Goal: Share content: Share content

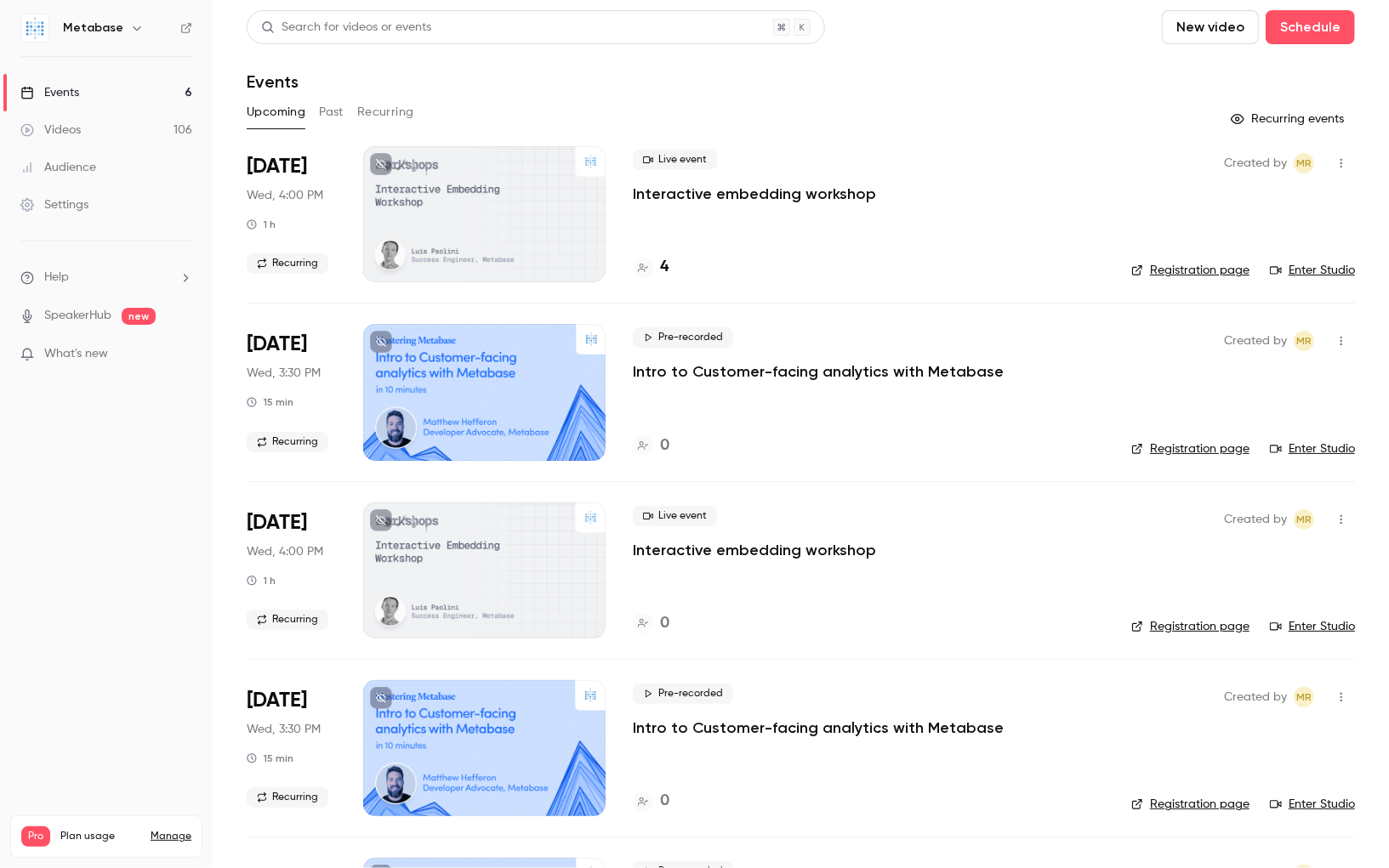
click at [0, 323] on ul "Help SpeakerHub new What's new" at bounding box center [106, 317] width 212 height 152
click at [750, 193] on p "Interactive embedding workshop" at bounding box center [754, 194] width 243 height 21
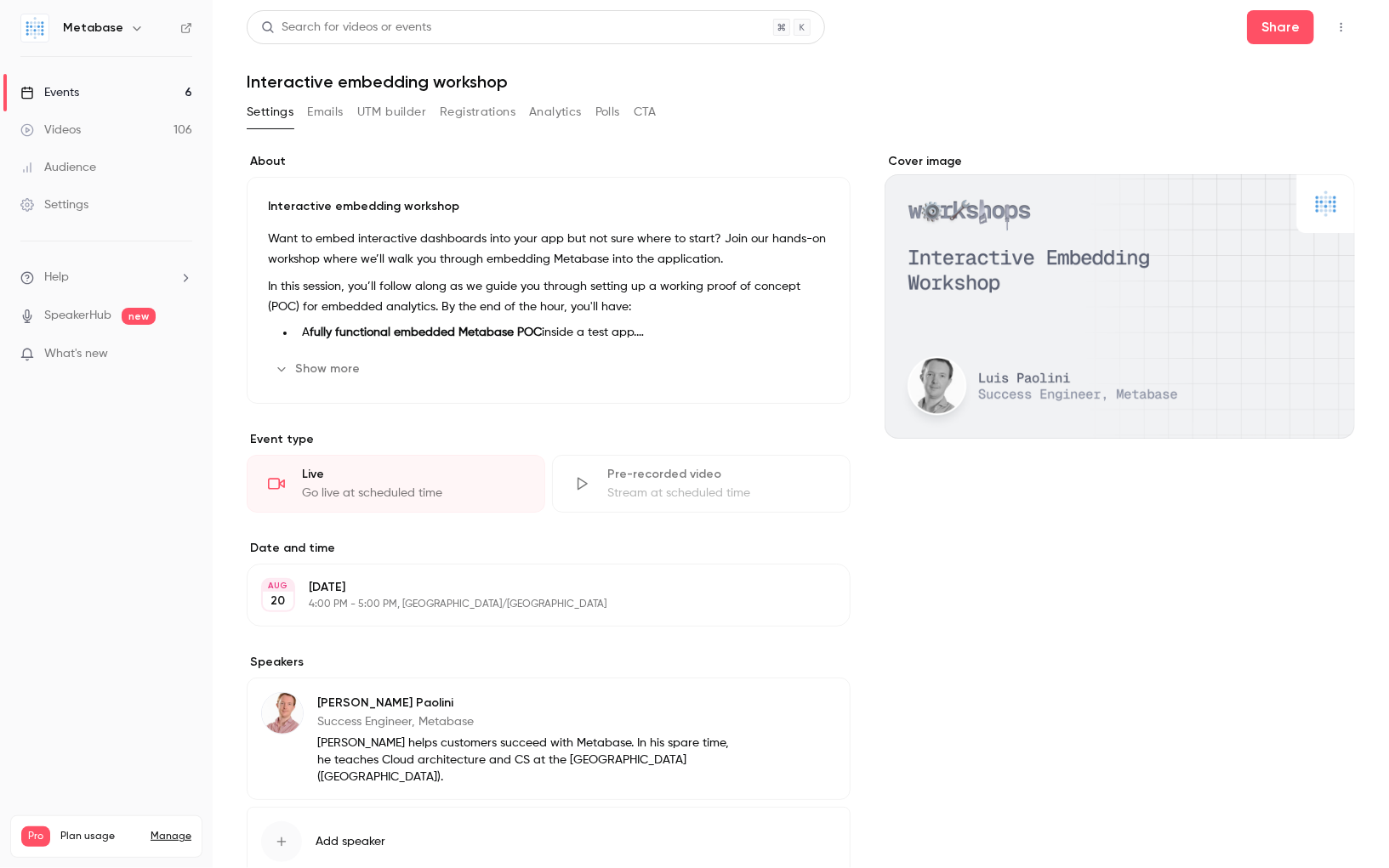
click at [496, 117] on button "Registrations" at bounding box center [478, 113] width 76 height 28
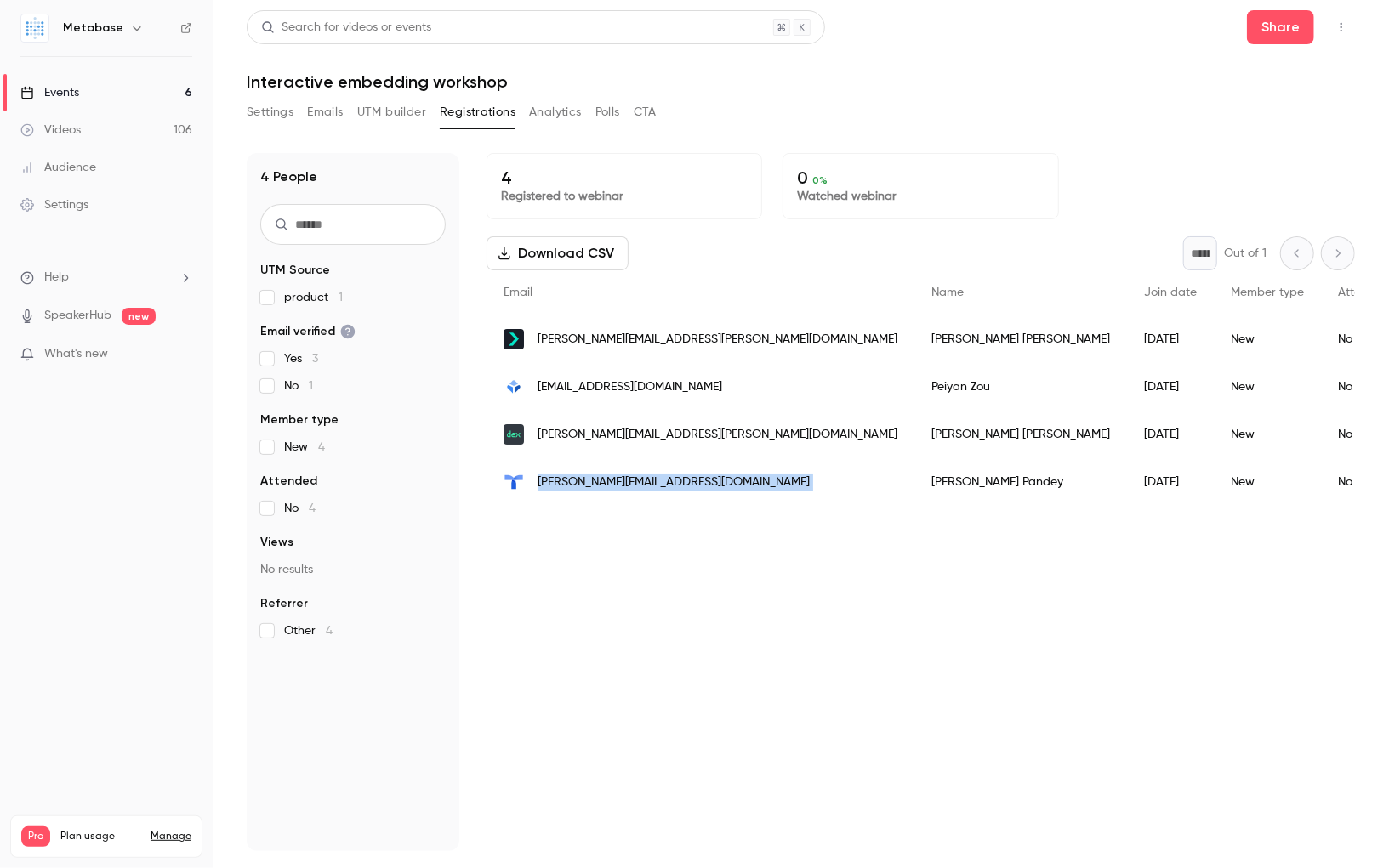
copy span "[PERSON_NAME][EMAIL_ADDRESS][DOMAIN_NAME]"
drag, startPoint x: 712, startPoint y: 482, endPoint x: 533, endPoint y: 485, distance: 179.0
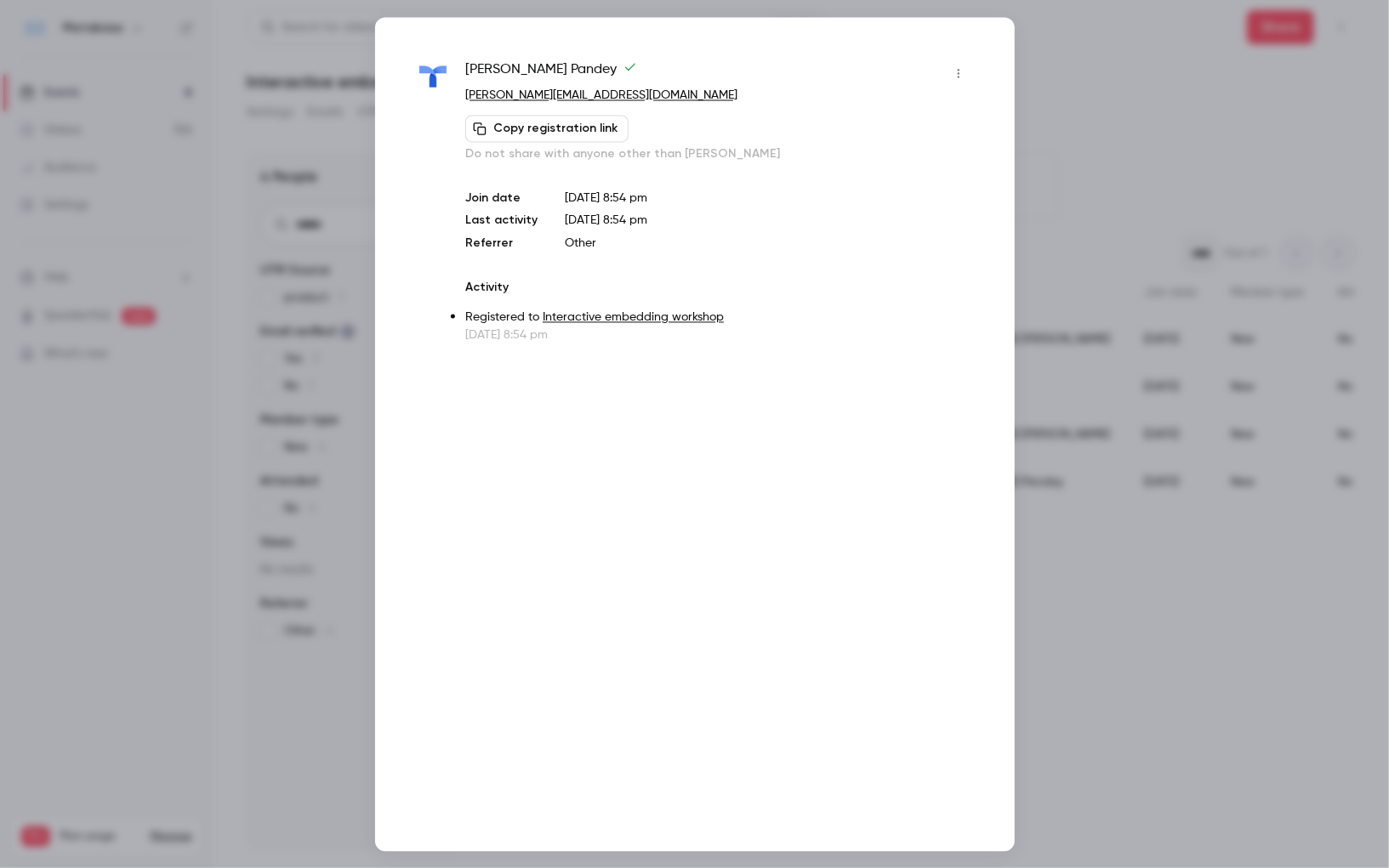
click at [1117, 285] on div at bounding box center [694, 434] width 1389 height 868
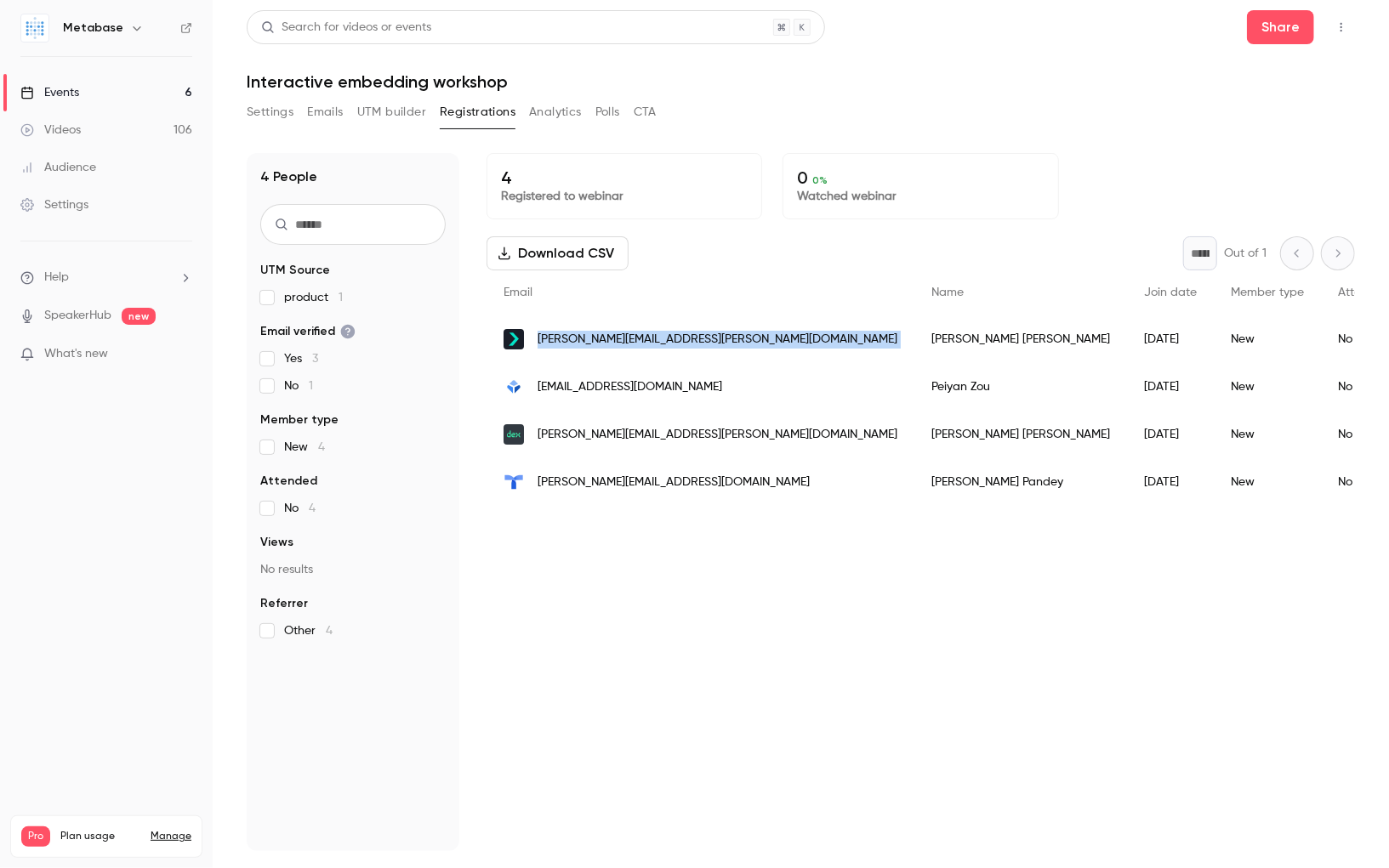
drag, startPoint x: 715, startPoint y: 346, endPoint x: 533, endPoint y: 340, distance: 182.1
copy span "[PERSON_NAME][EMAIL_ADDRESS][PERSON_NAME][DOMAIN_NAME]"
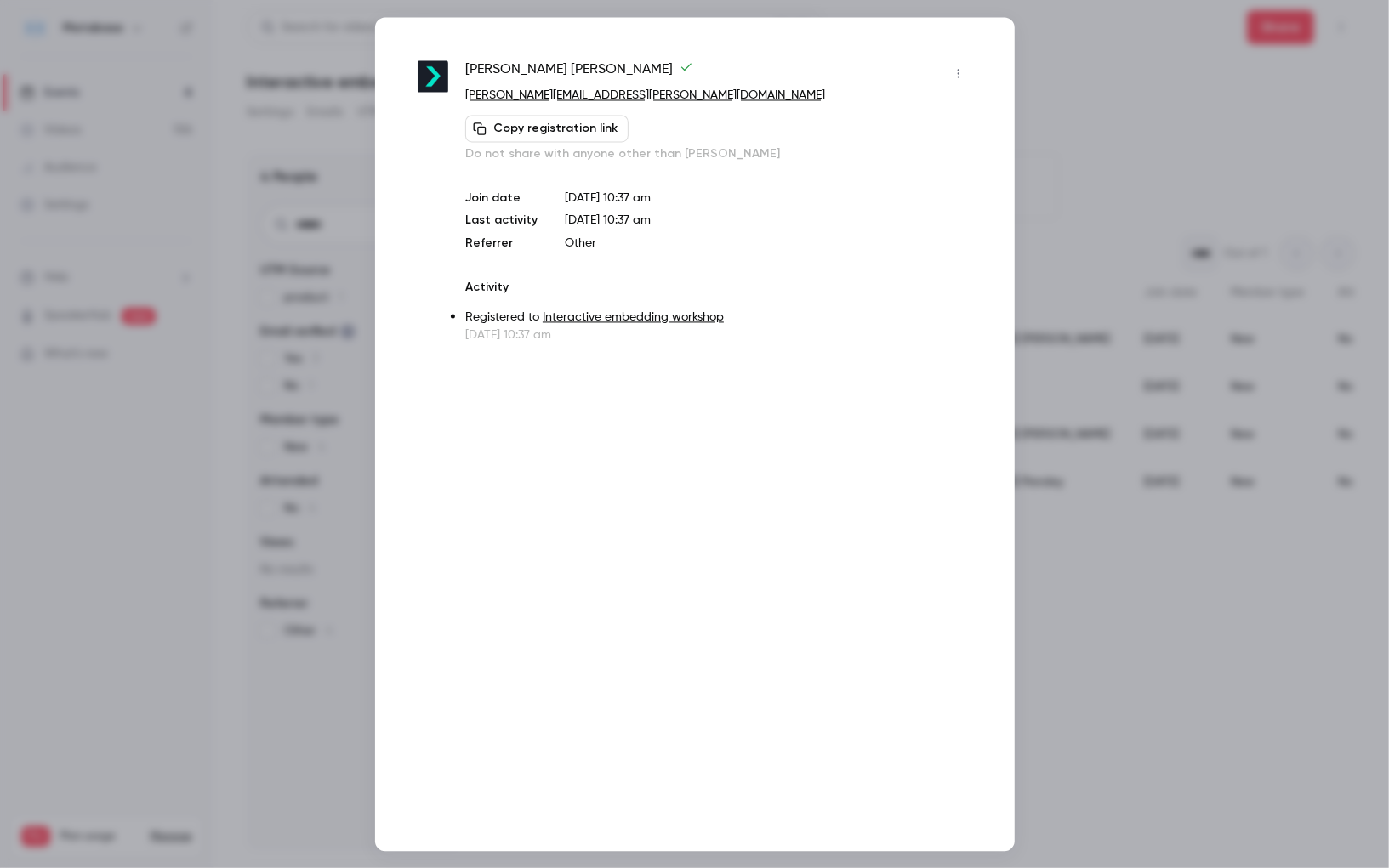
click at [282, 294] on div at bounding box center [694, 434] width 1389 height 868
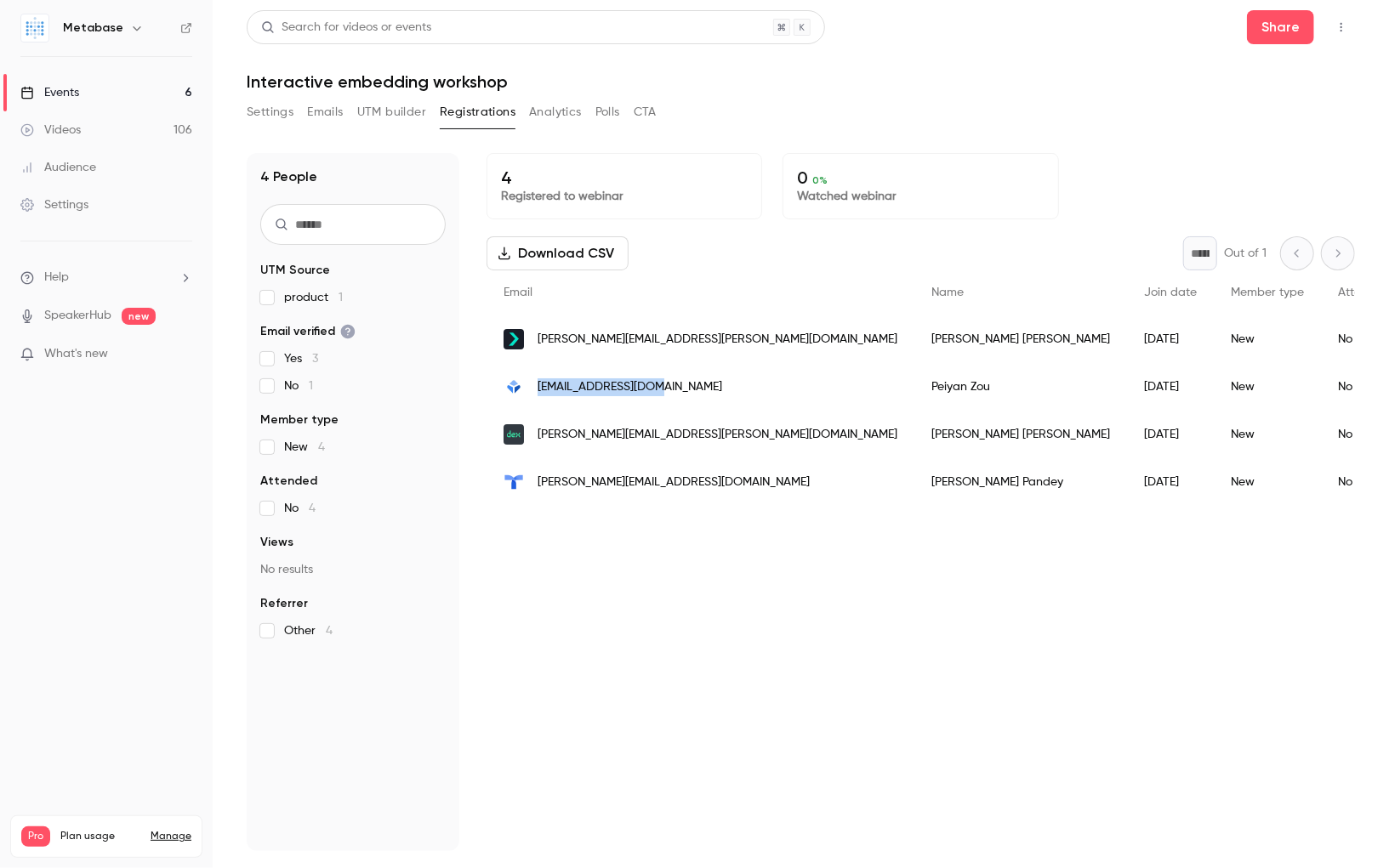
copy span "[EMAIL_ADDRESS][DOMAIN_NAME]"
drag, startPoint x: 685, startPoint y: 389, endPoint x: 535, endPoint y: 382, distance: 150.2
click at [535, 382] on div "[EMAIL_ADDRESS][DOMAIN_NAME]" at bounding box center [701, 386] width 428 height 47
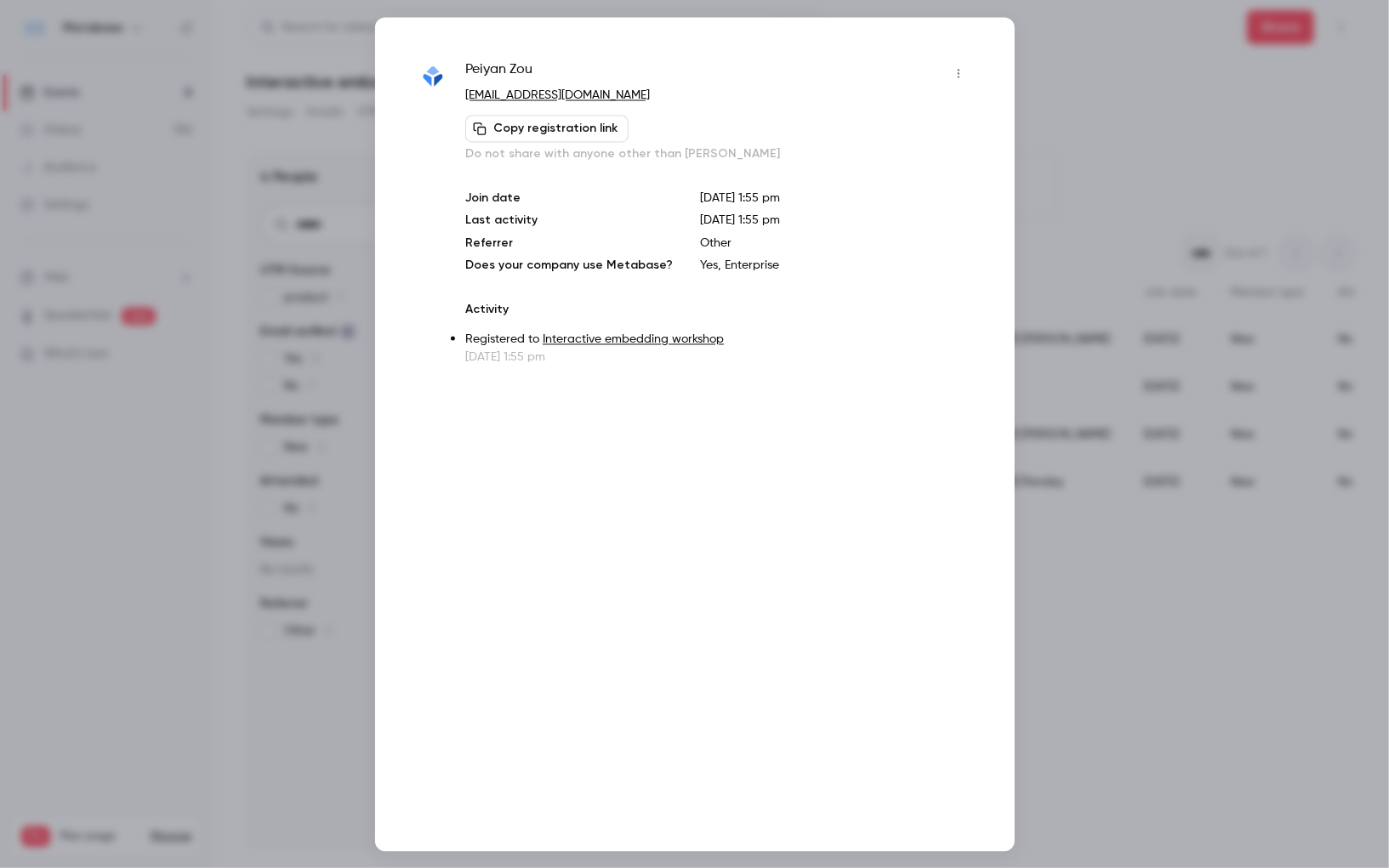
click at [266, 258] on div at bounding box center [694, 434] width 1389 height 868
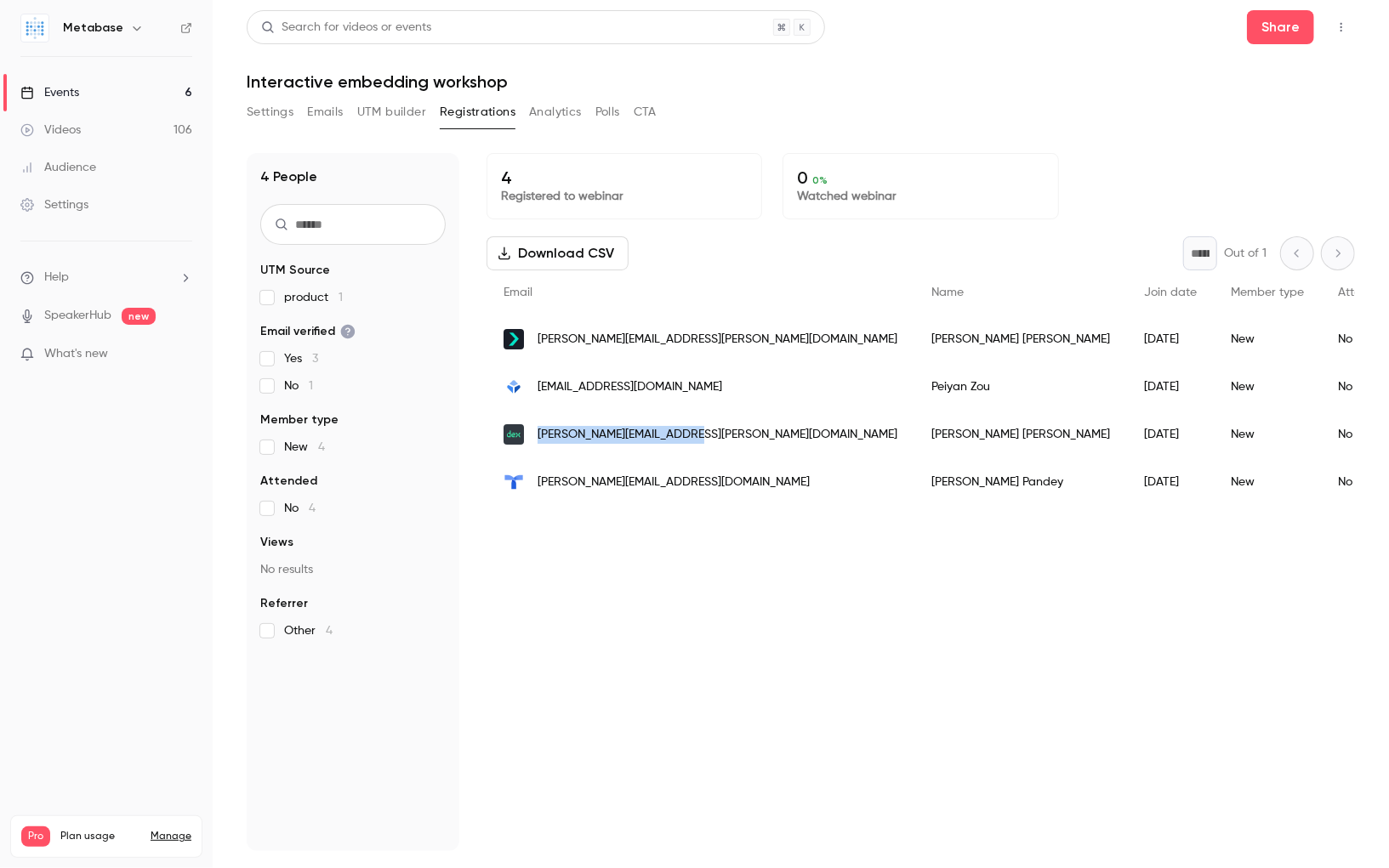
copy span "[PERSON_NAME][EMAIL_ADDRESS][PERSON_NAME][DOMAIN_NAME]"
drag, startPoint x: 703, startPoint y: 431, endPoint x: 534, endPoint y: 434, distance: 169.0
click at [534, 434] on div "[PERSON_NAME][EMAIL_ADDRESS][PERSON_NAME][DOMAIN_NAME]" at bounding box center [701, 434] width 428 height 47
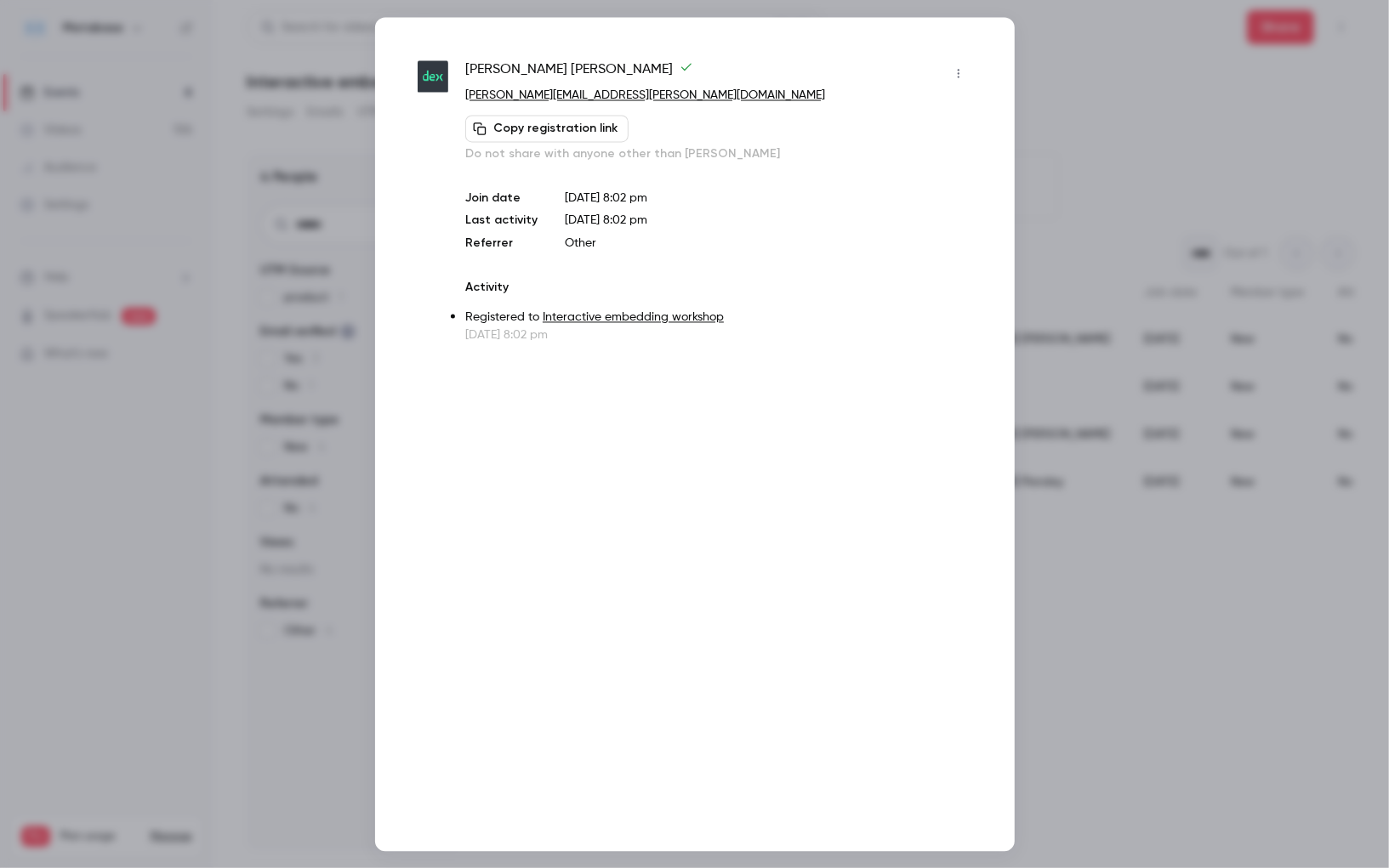
click at [265, 270] on div at bounding box center [694, 434] width 1389 height 868
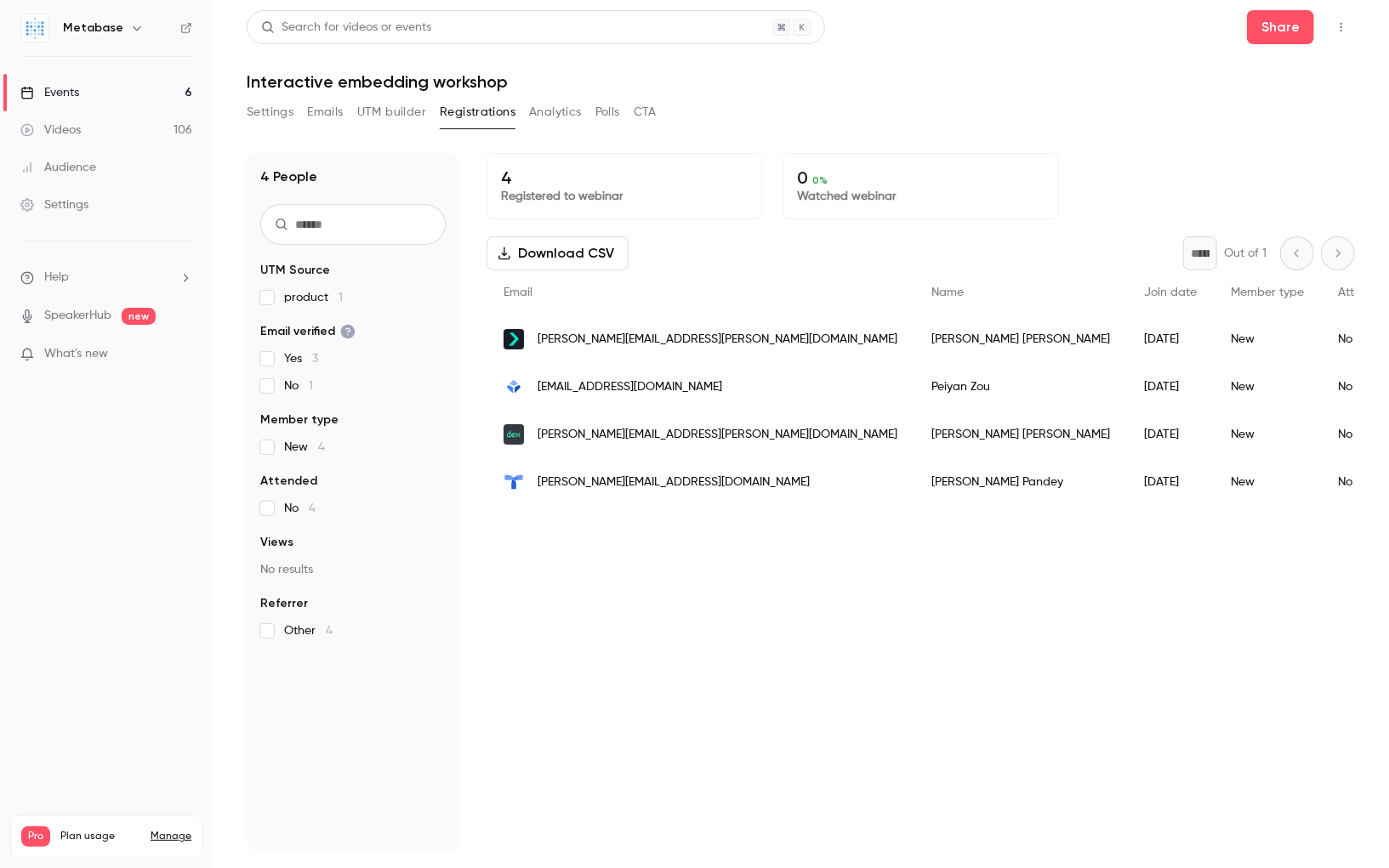
click at [603, 511] on div "4 Registered to webinar 0 0 % Watched webinar Download CSV * Out of 1 Email Nam…" at bounding box center [921, 502] width 868 height 698
copy span "[PERSON_NAME][EMAIL_ADDRESS][DOMAIN_NAME]"
drag, startPoint x: 707, startPoint y: 476, endPoint x: 534, endPoint y: 485, distance: 173.2
click at [534, 485] on div "[PERSON_NAME][EMAIL_ADDRESS][DOMAIN_NAME]" at bounding box center [701, 481] width 428 height 47
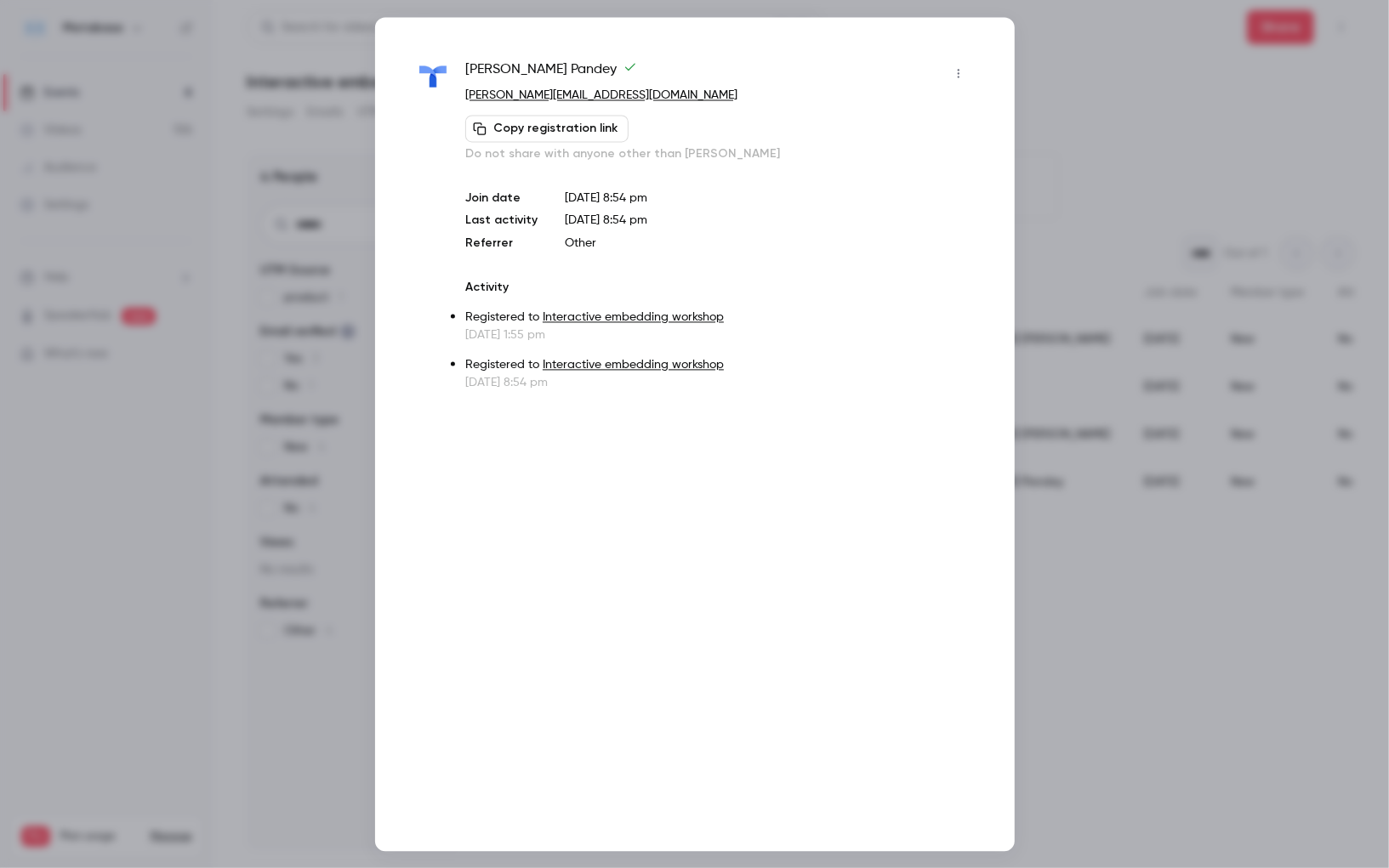
click at [530, 70] on span "[PERSON_NAME]" at bounding box center [551, 73] width 172 height 28
copy span "[PERSON_NAME]"
click at [323, 397] on div at bounding box center [694, 434] width 1389 height 868
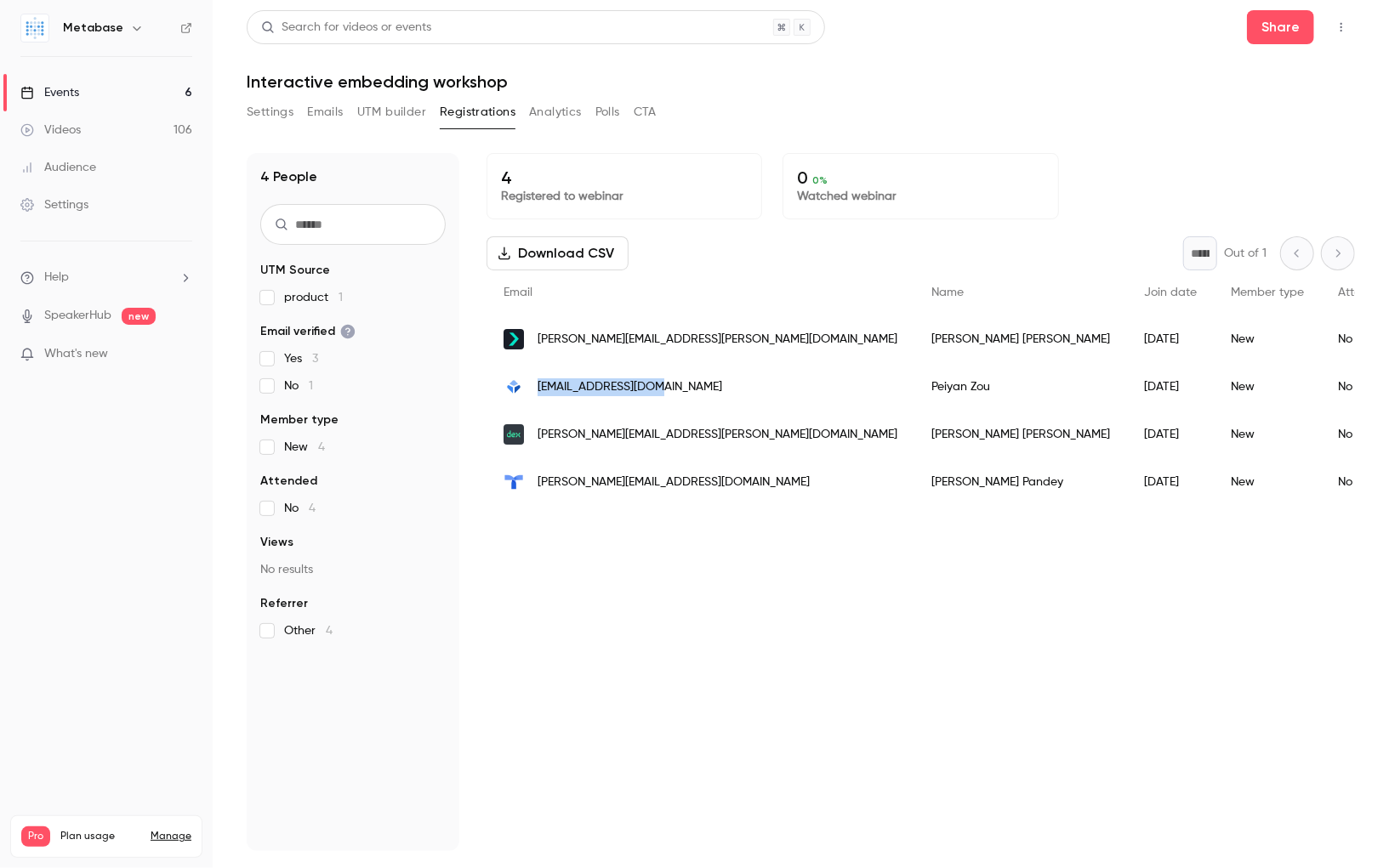
copy span "[EMAIL_ADDRESS][DOMAIN_NAME]"
drag, startPoint x: 687, startPoint y: 388, endPoint x: 537, endPoint y: 388, distance: 150.0
click at [537, 388] on div "[EMAIL_ADDRESS][DOMAIN_NAME]" at bounding box center [701, 386] width 428 height 47
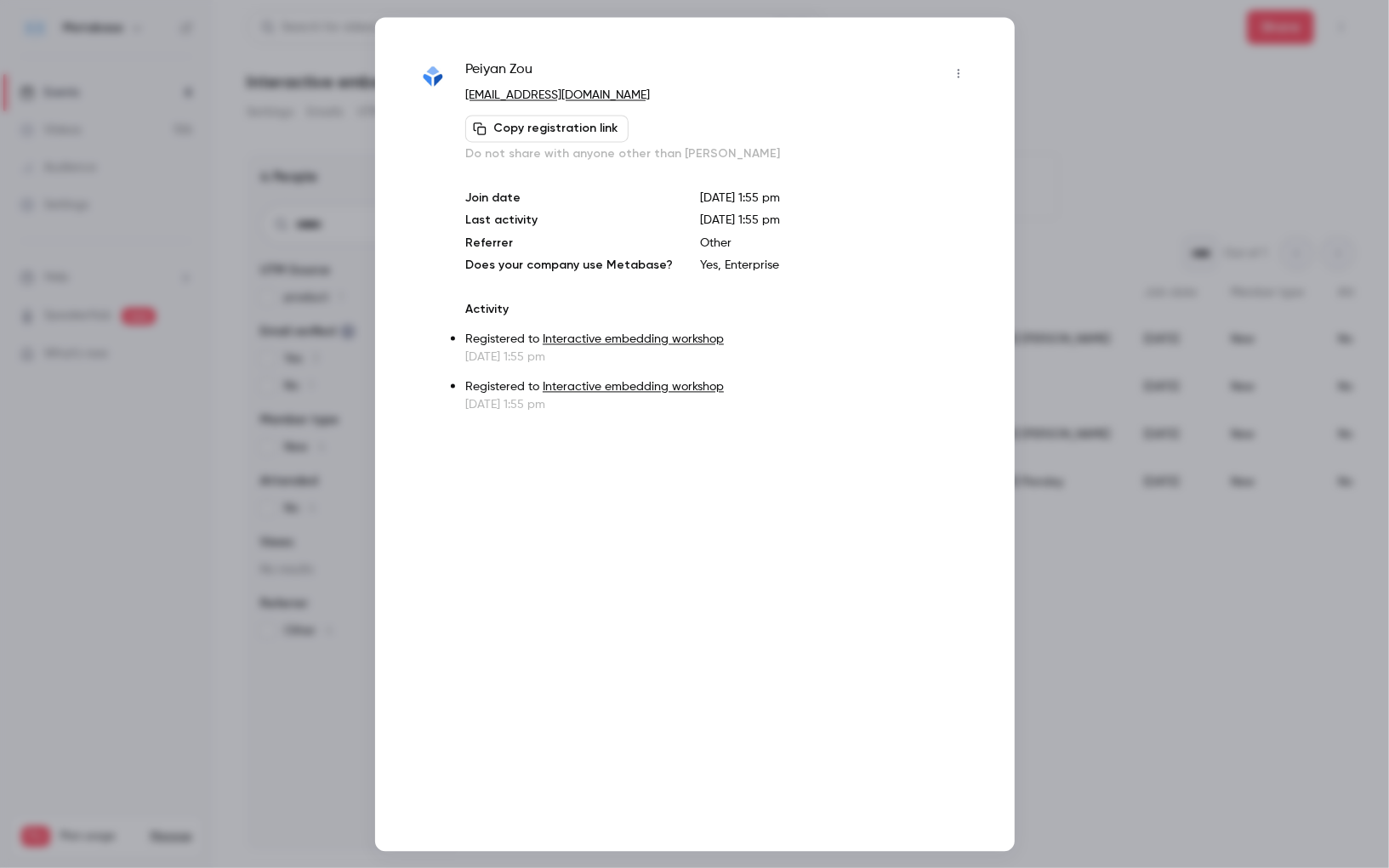
click at [481, 71] on span "[PERSON_NAME]" at bounding box center [499, 73] width 67 height 28
copy span "Peiyan"
click at [300, 320] on div at bounding box center [694, 434] width 1389 height 868
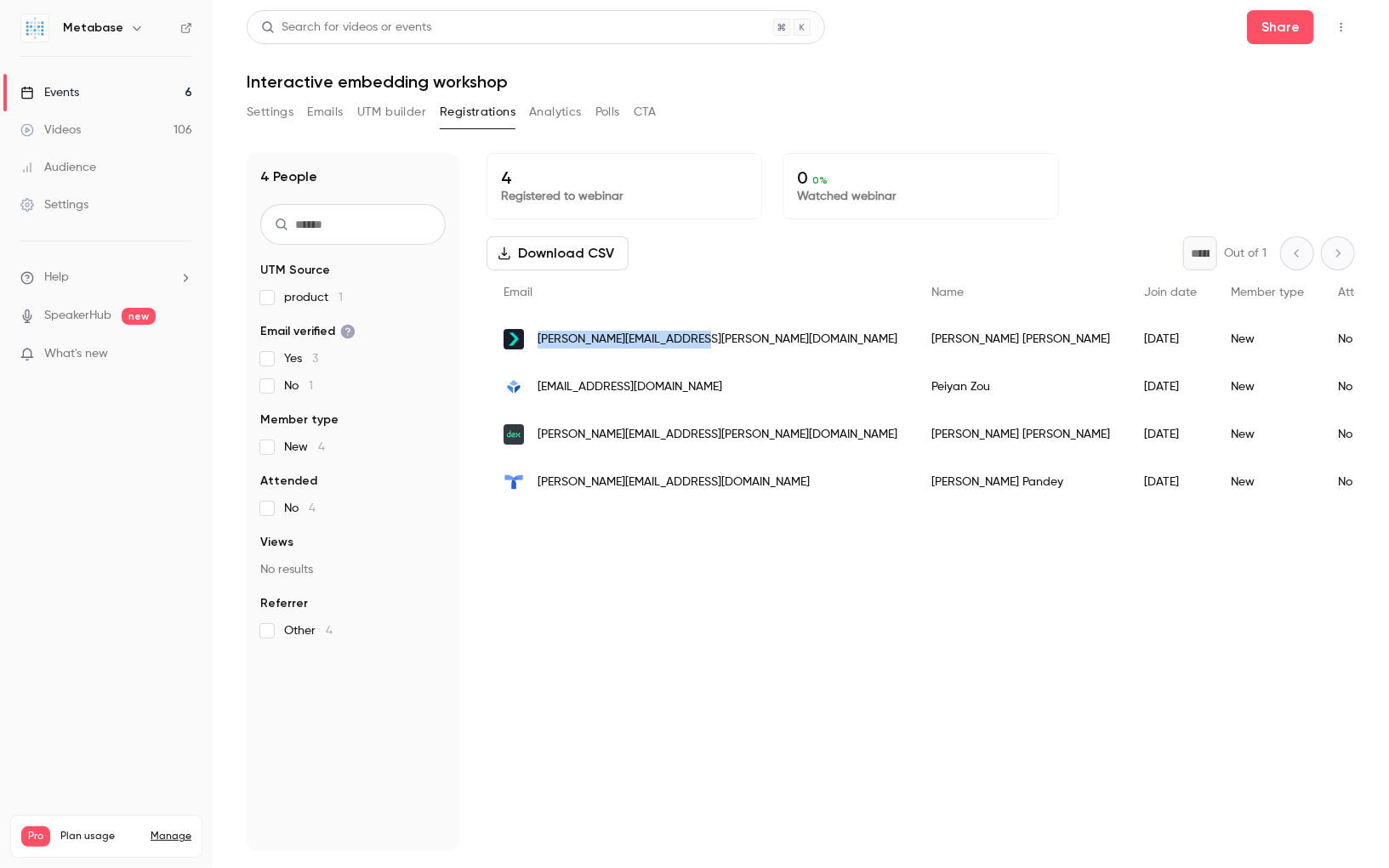
copy span "[PERSON_NAME][EMAIL_ADDRESS][PERSON_NAME][DOMAIN_NAME]"
drag, startPoint x: 703, startPoint y: 342, endPoint x: 531, endPoint y: 343, distance: 172.0
click at [531, 343] on div "[PERSON_NAME][EMAIL_ADDRESS][PERSON_NAME][DOMAIN_NAME]" at bounding box center [701, 339] width 428 height 47
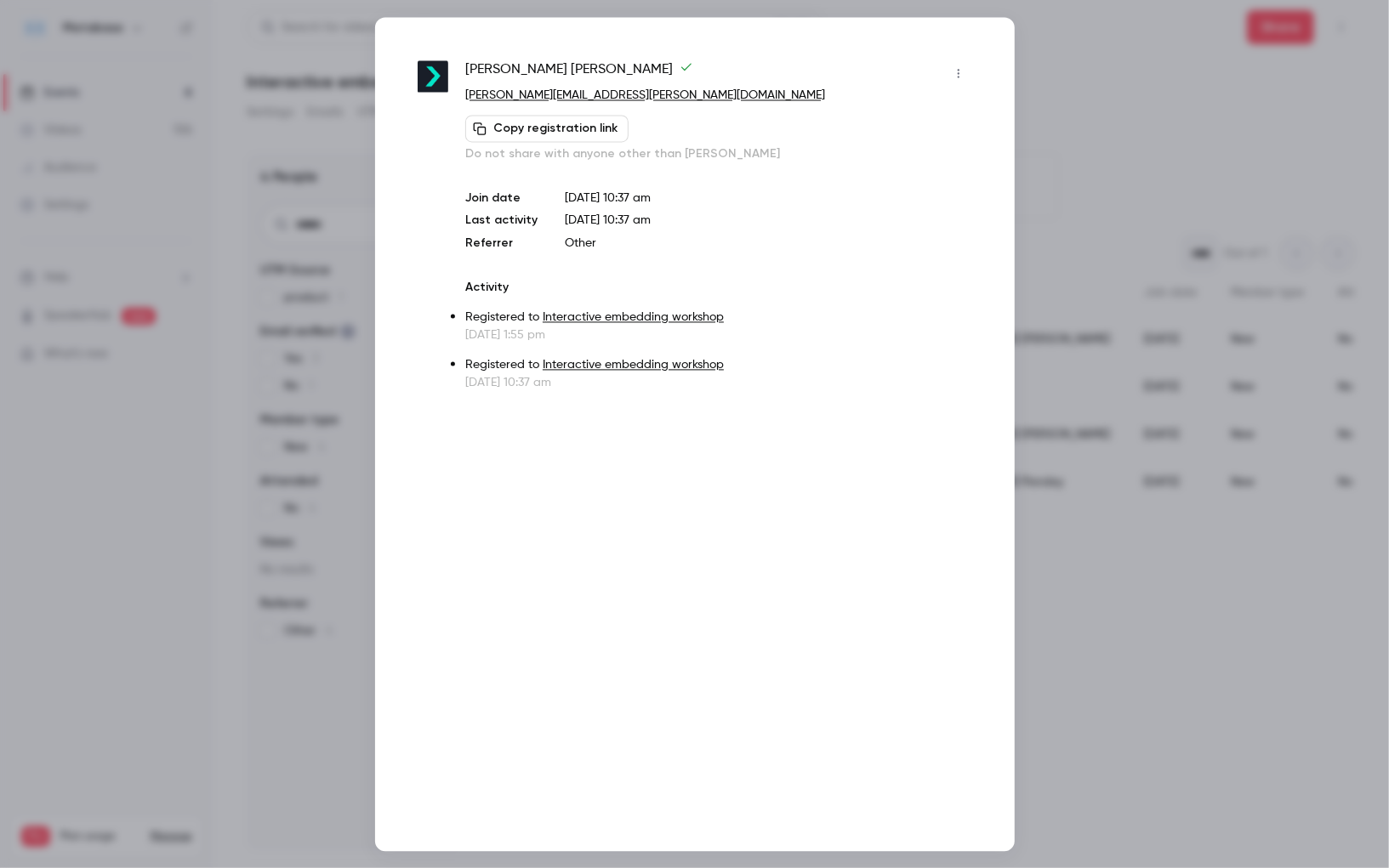
click at [203, 369] on div at bounding box center [694, 434] width 1389 height 868
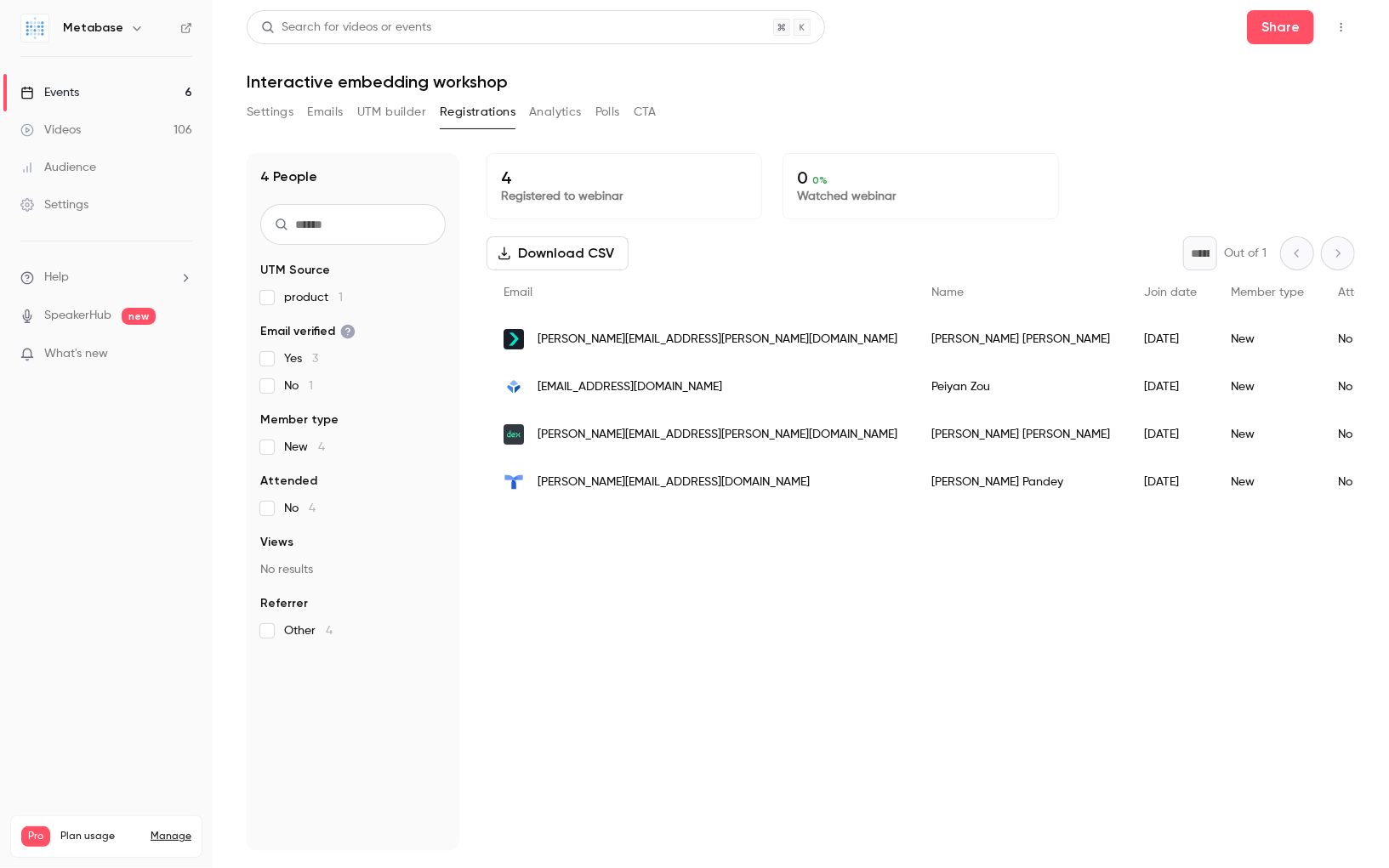
click at [138, 98] on link "Events 6" at bounding box center [106, 93] width 212 height 38
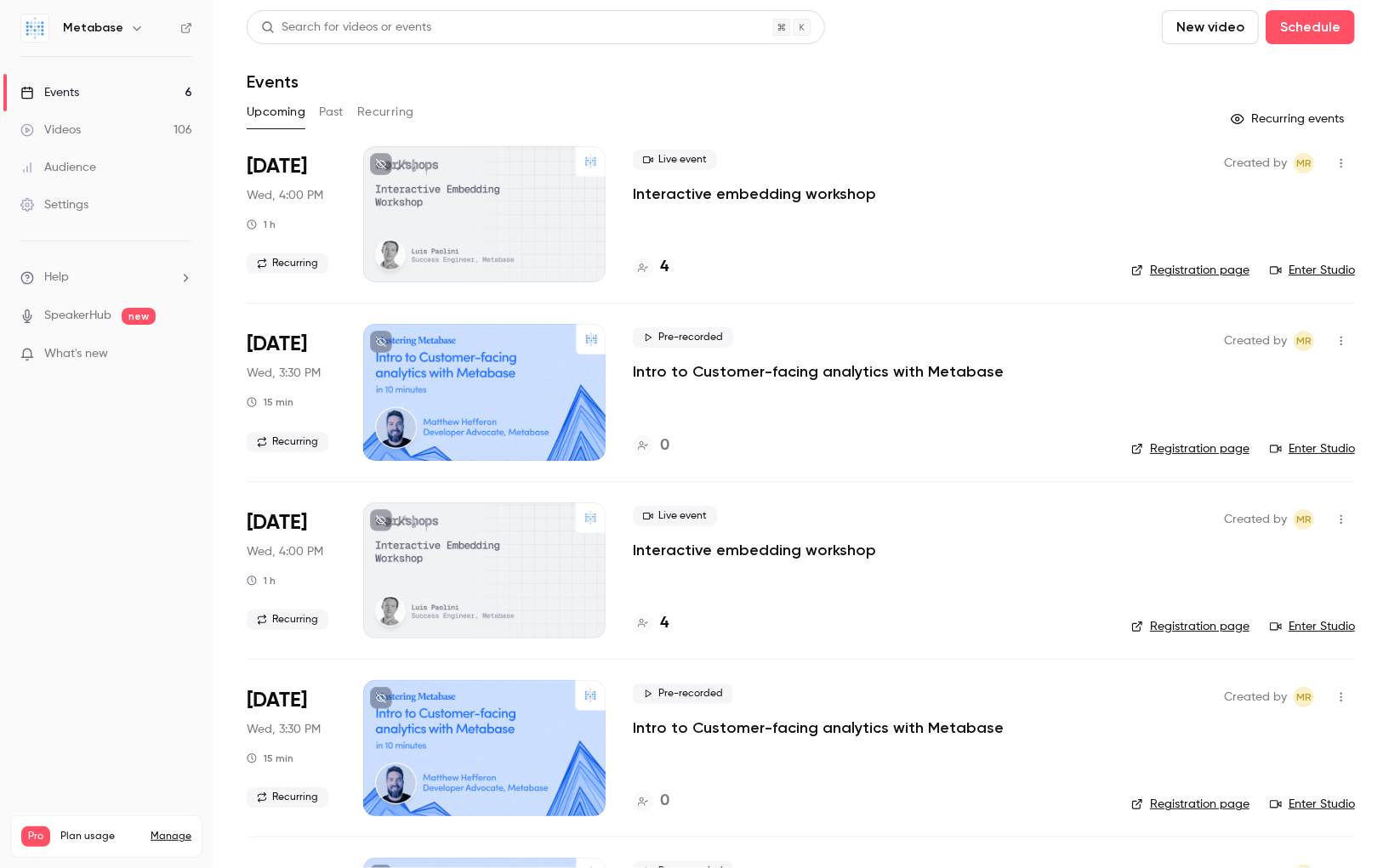
click at [707, 199] on p "Interactive embedding workshop" at bounding box center [754, 194] width 243 height 21
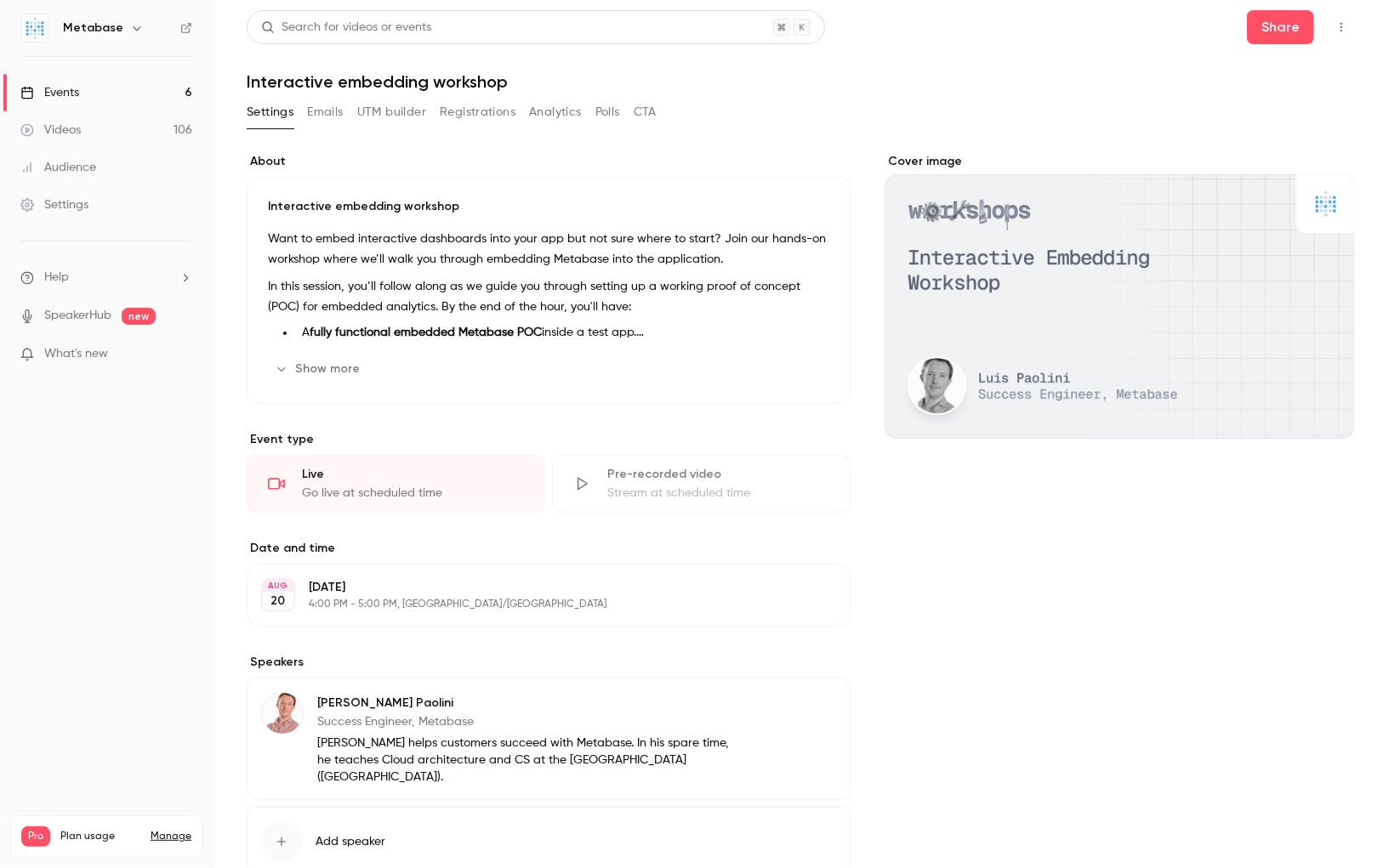
click at [326, 107] on button "Emails" at bounding box center [325, 113] width 36 height 28
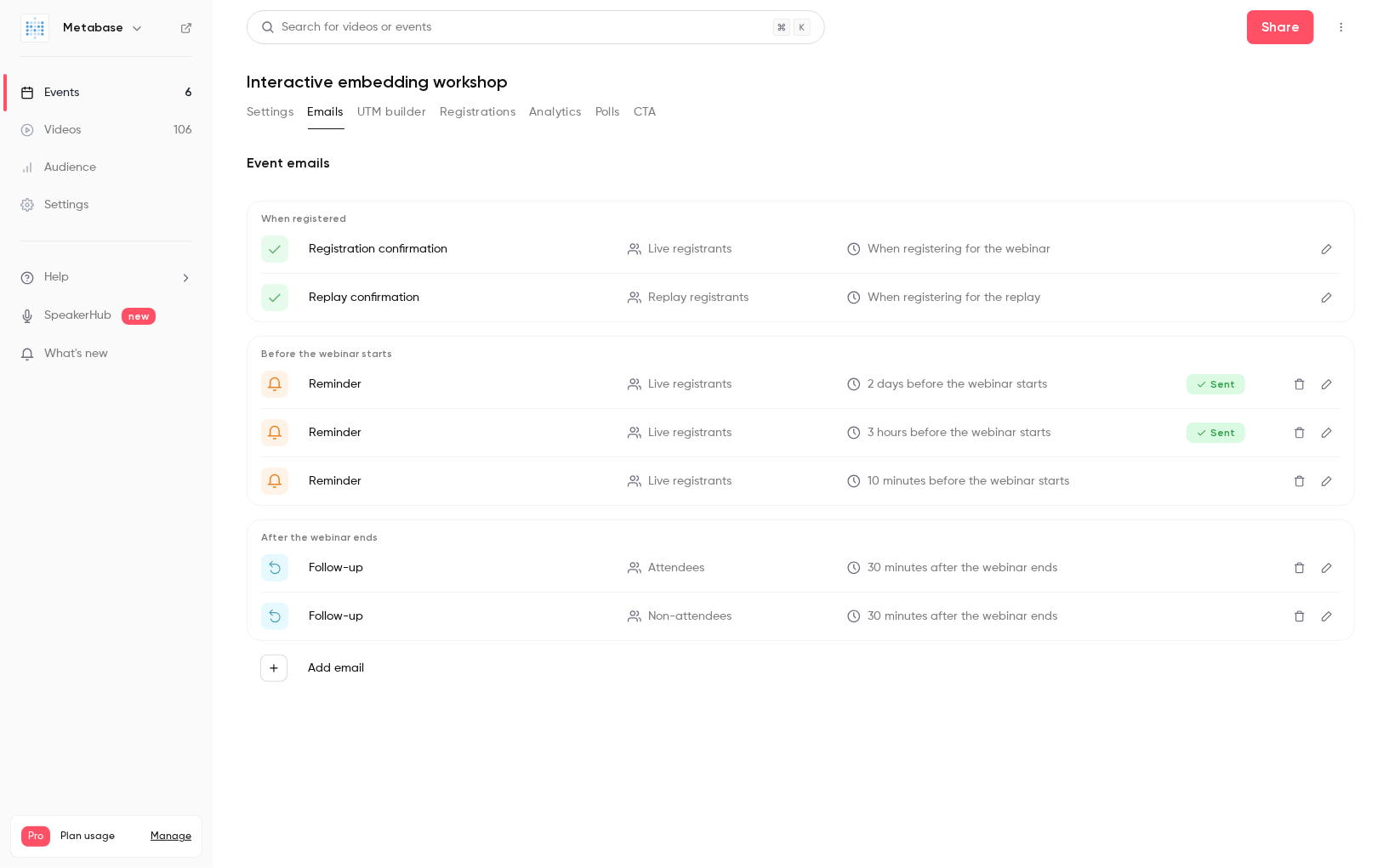
click at [107, 89] on link "Events 6" at bounding box center [106, 93] width 212 height 38
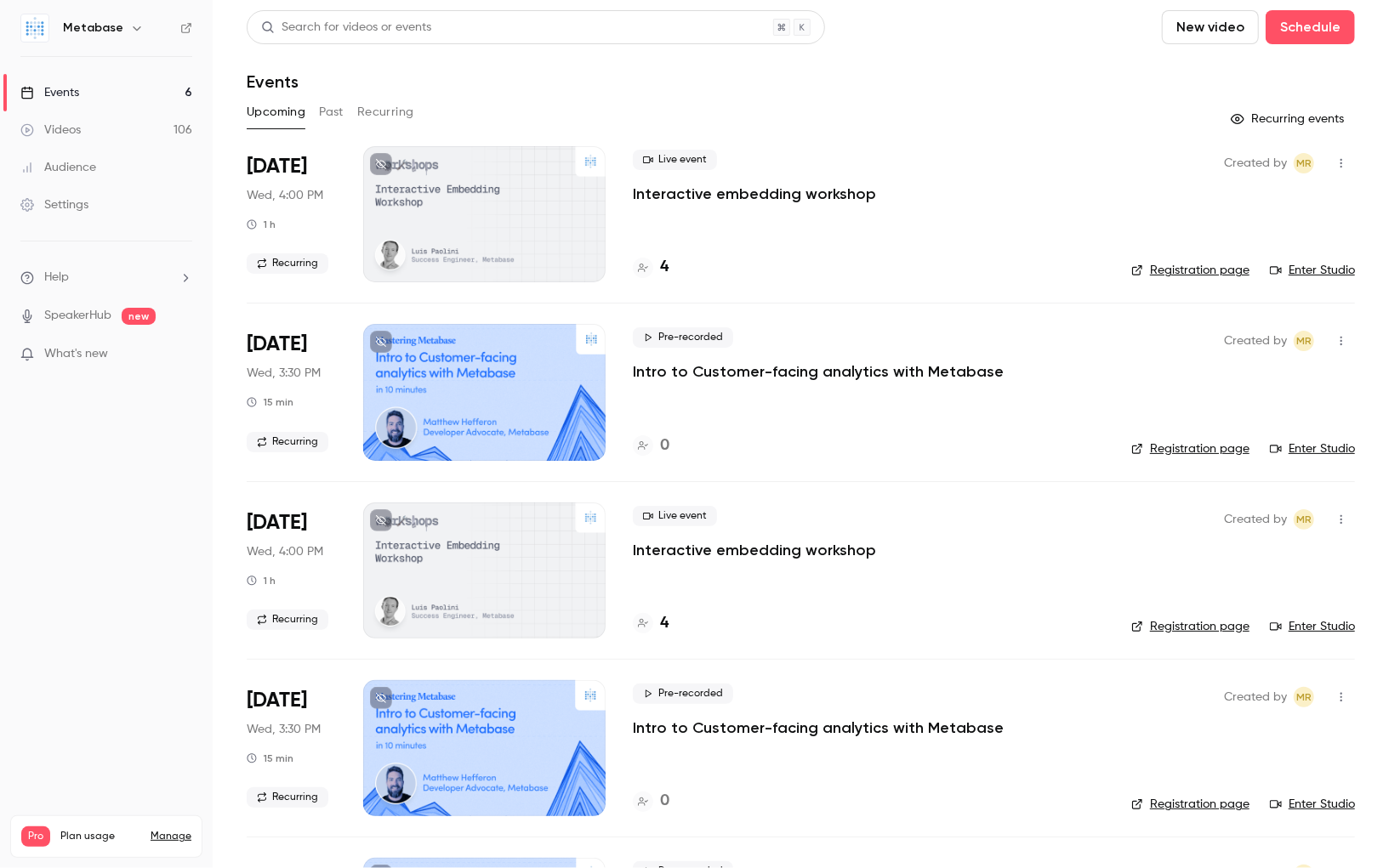
click at [1345, 163] on icon "button" at bounding box center [1341, 163] width 14 height 12
click at [1253, 331] on div "Delete" at bounding box center [1276, 339] width 129 height 17
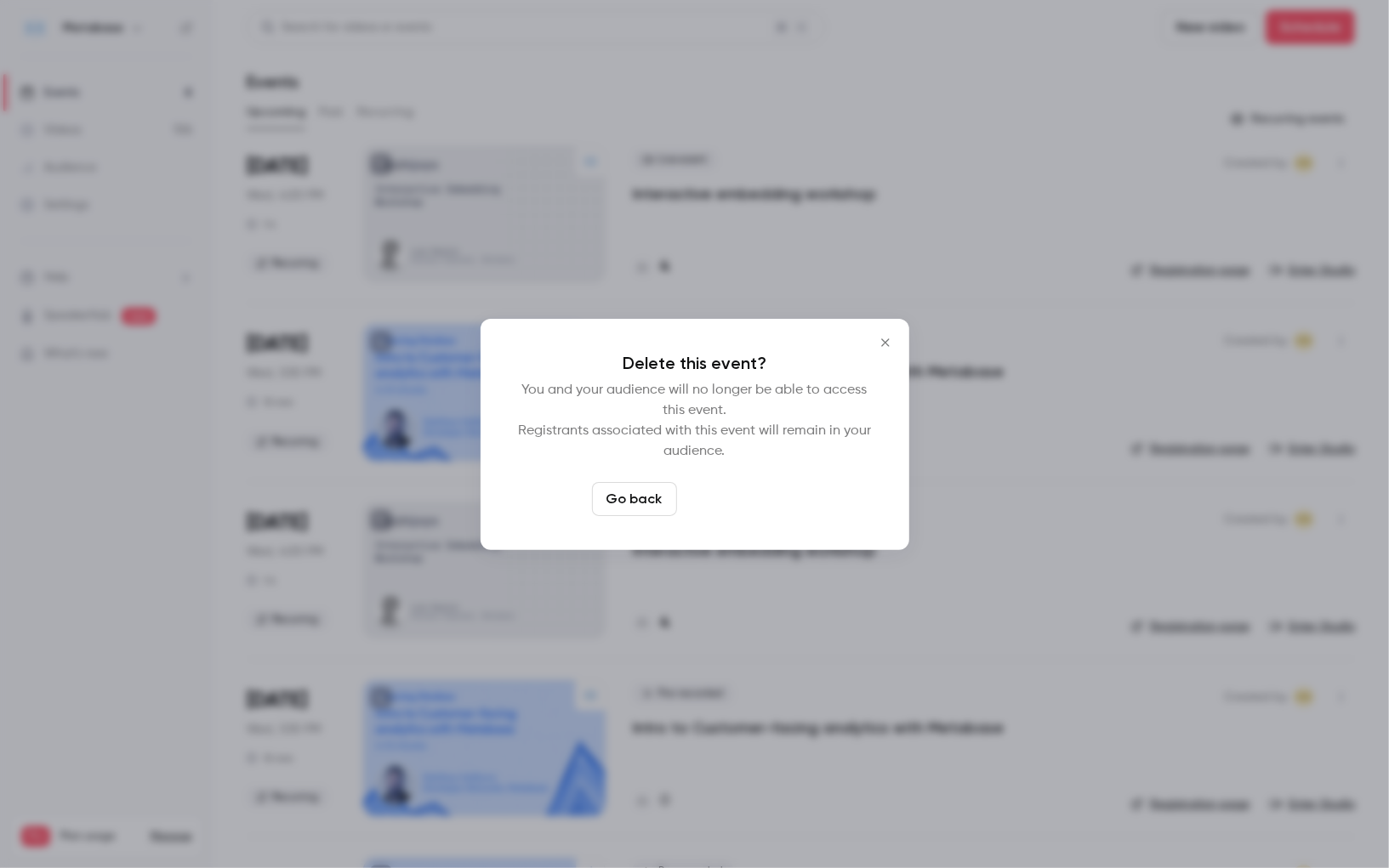
click at [742, 489] on button "Delete event" at bounding box center [741, 499] width 114 height 34
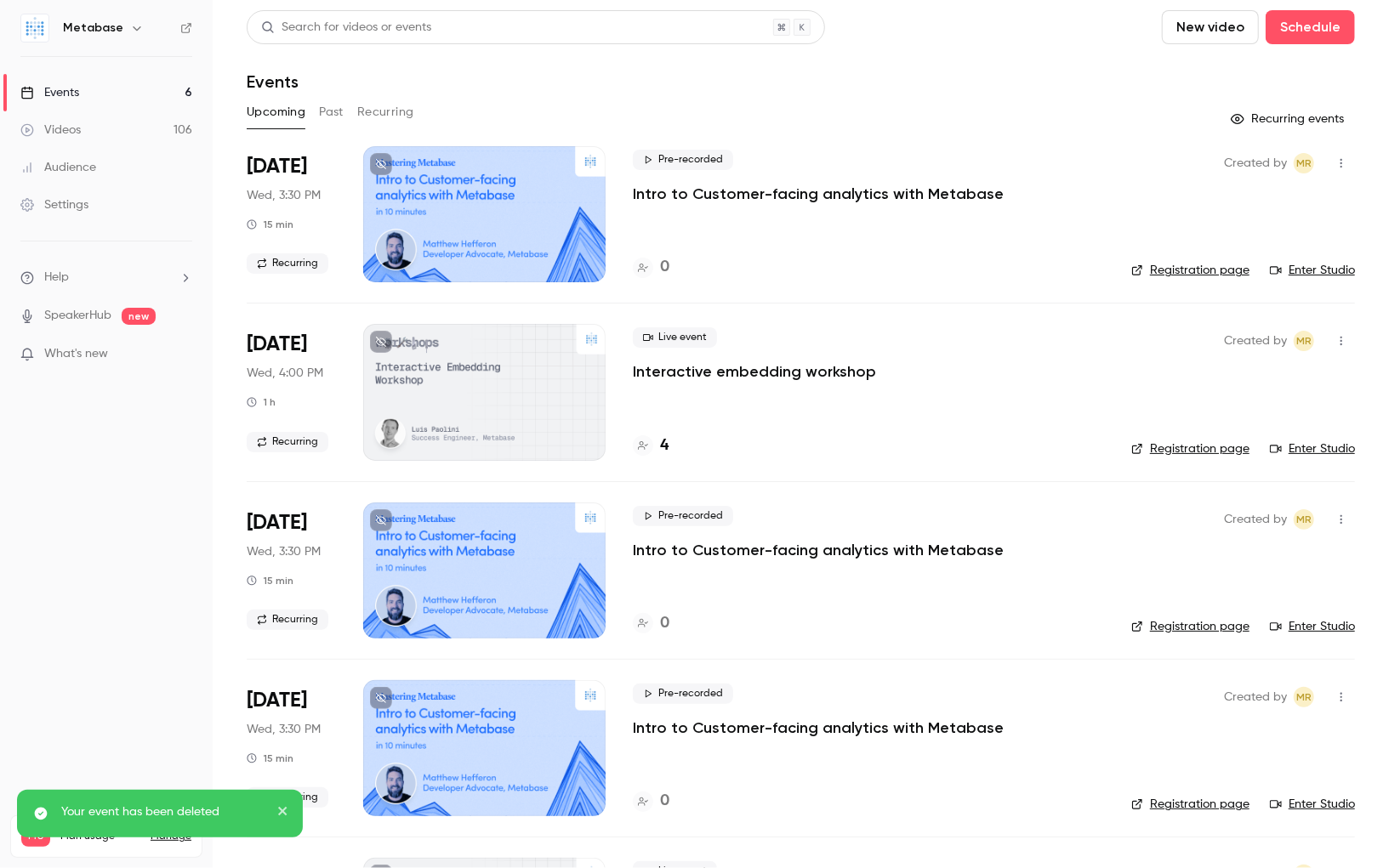
click at [725, 69] on header "Search for videos or events New video Schedule Events" at bounding box center [800, 51] width 1108 height 82
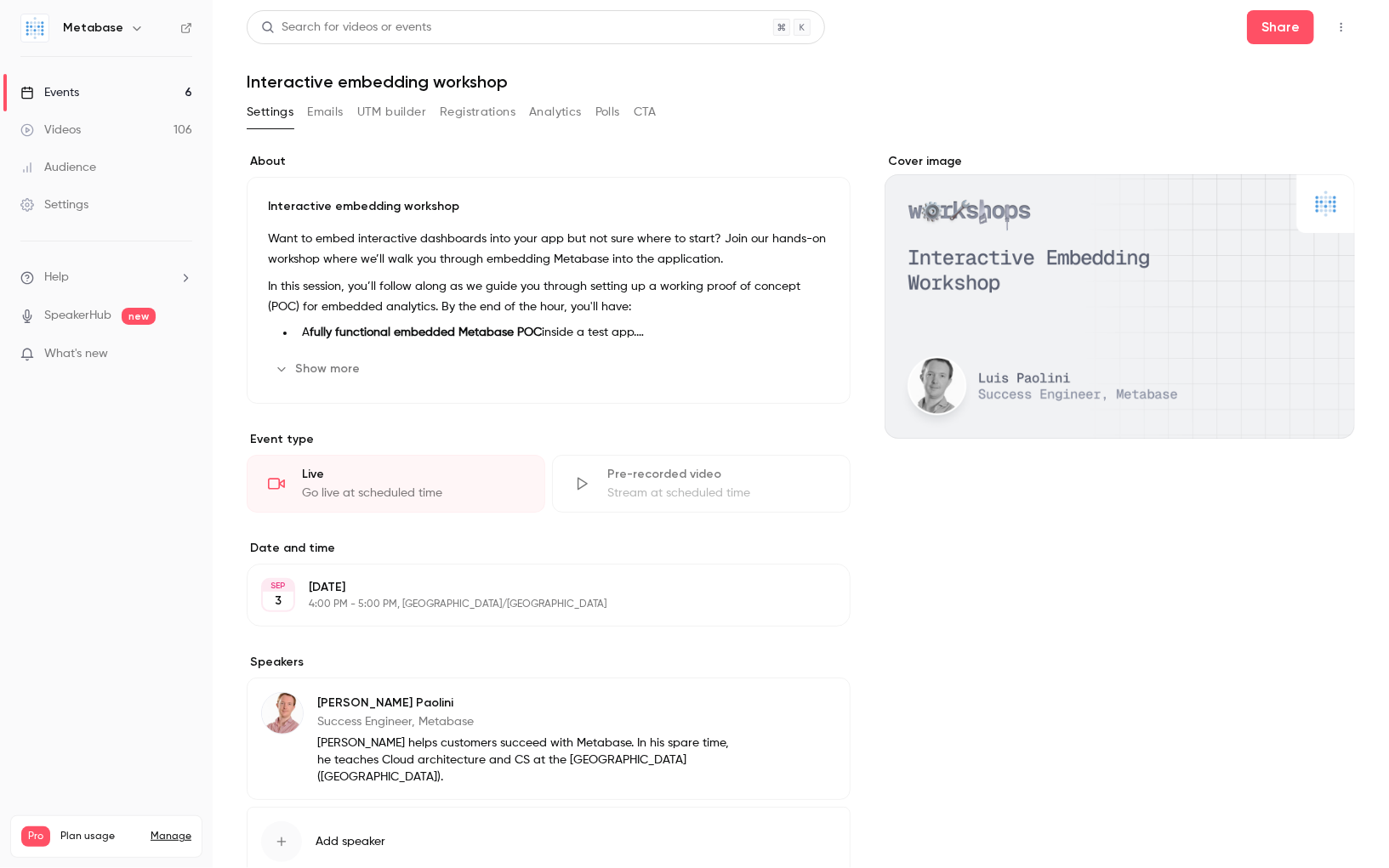
click at [446, 106] on button "Registrations" at bounding box center [478, 113] width 76 height 28
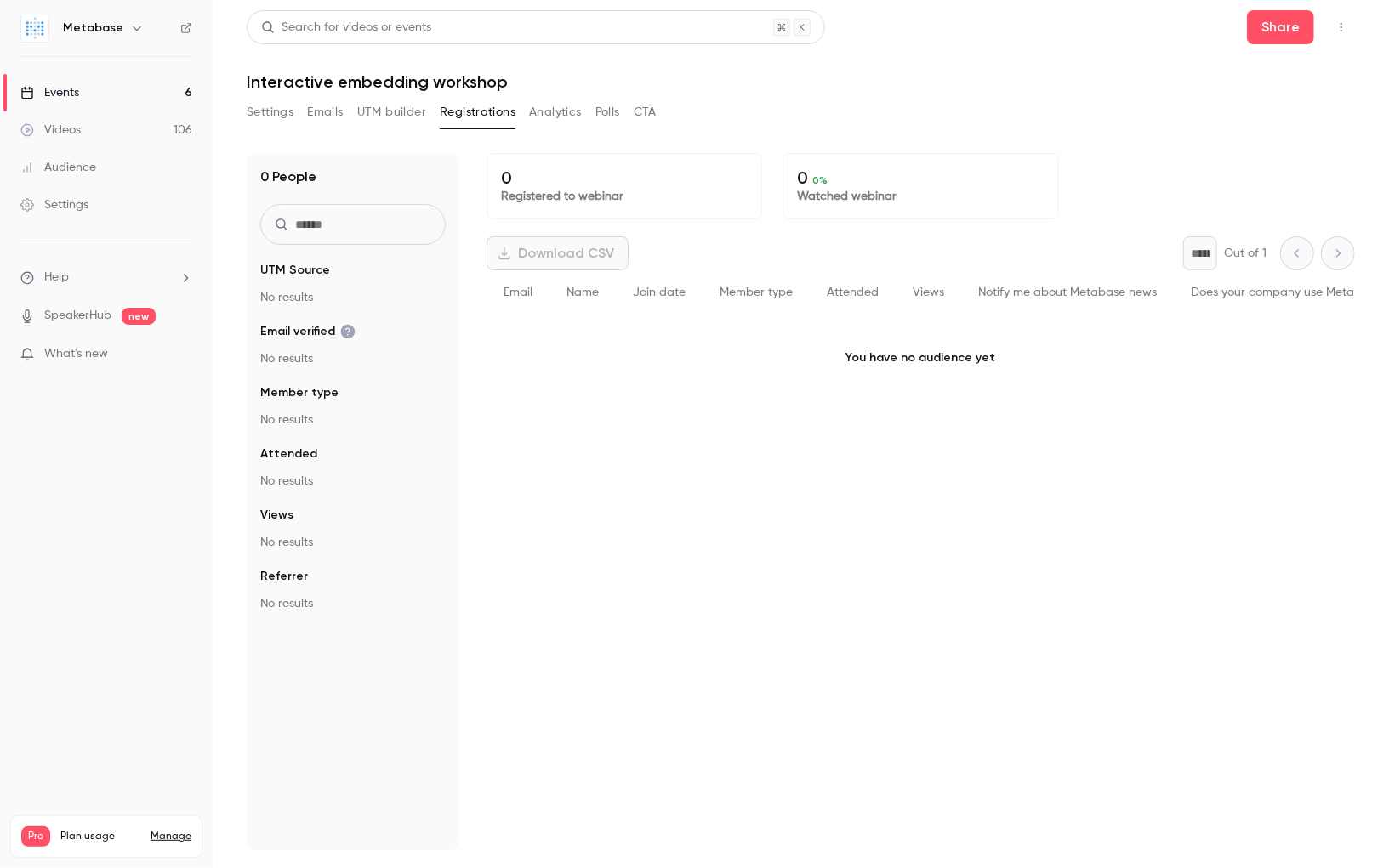
click at [119, 90] on link "Events 6" at bounding box center [106, 93] width 212 height 38
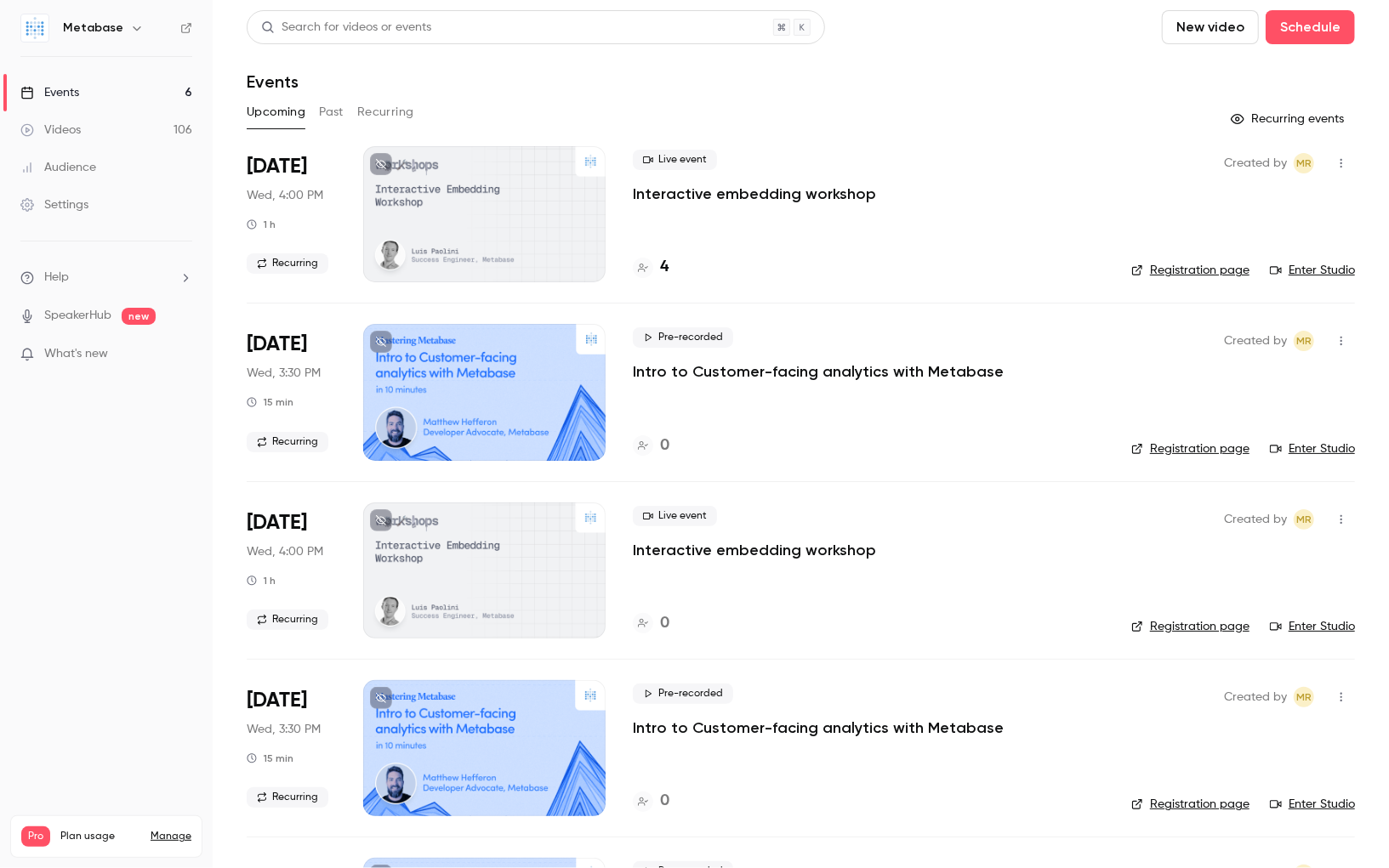
click at [1313, 621] on link "Enter Studio" at bounding box center [1312, 627] width 85 height 17
click at [1204, 628] on link "Registration page" at bounding box center [1190, 627] width 119 height 17
click at [750, 535] on div "Live event Interactive embedding workshop" at bounding box center [868, 533] width 471 height 54
click at [731, 550] on p "Interactive embedding workshop" at bounding box center [754, 550] width 243 height 21
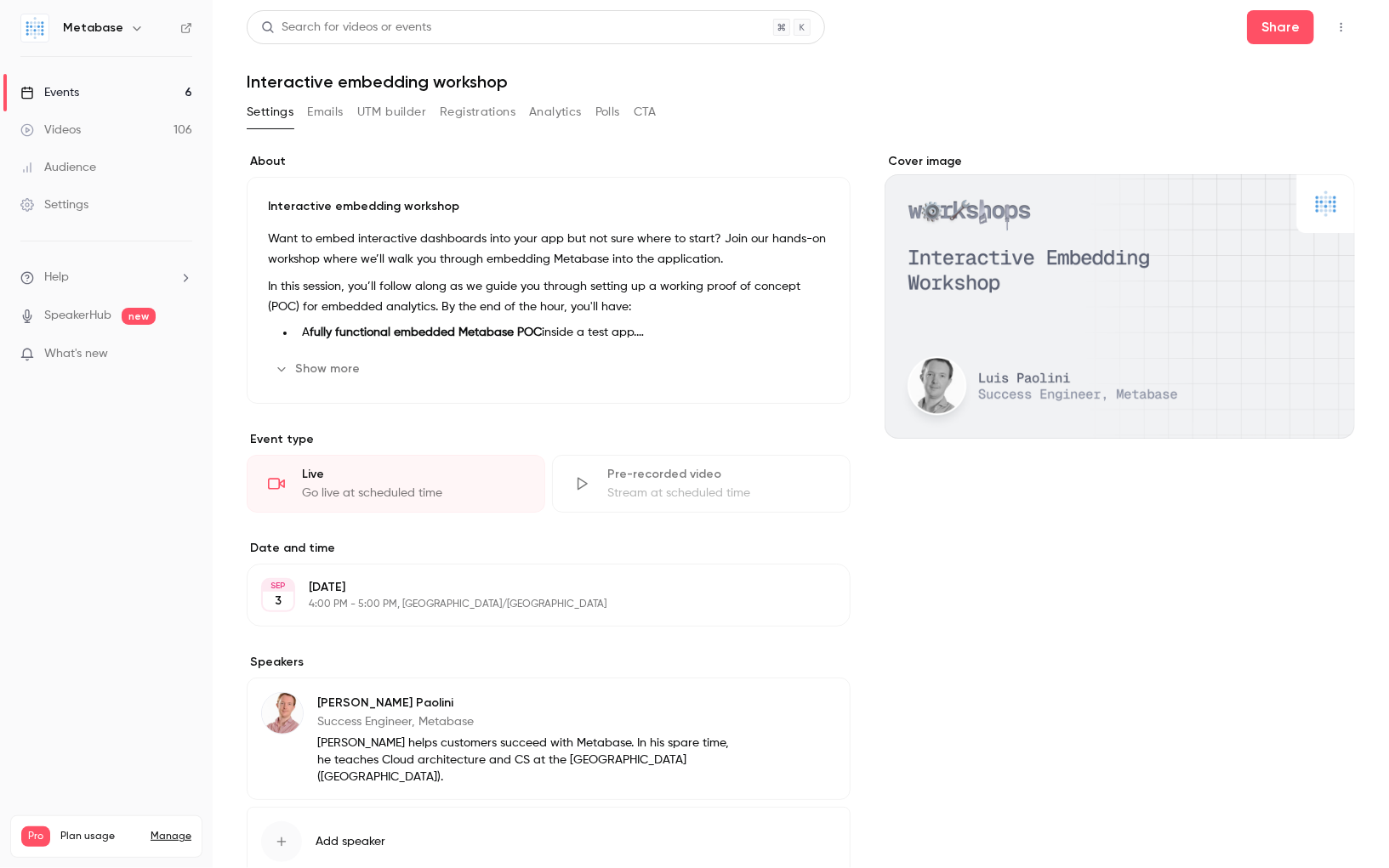
click at [486, 106] on button "Registrations" at bounding box center [478, 113] width 76 height 28
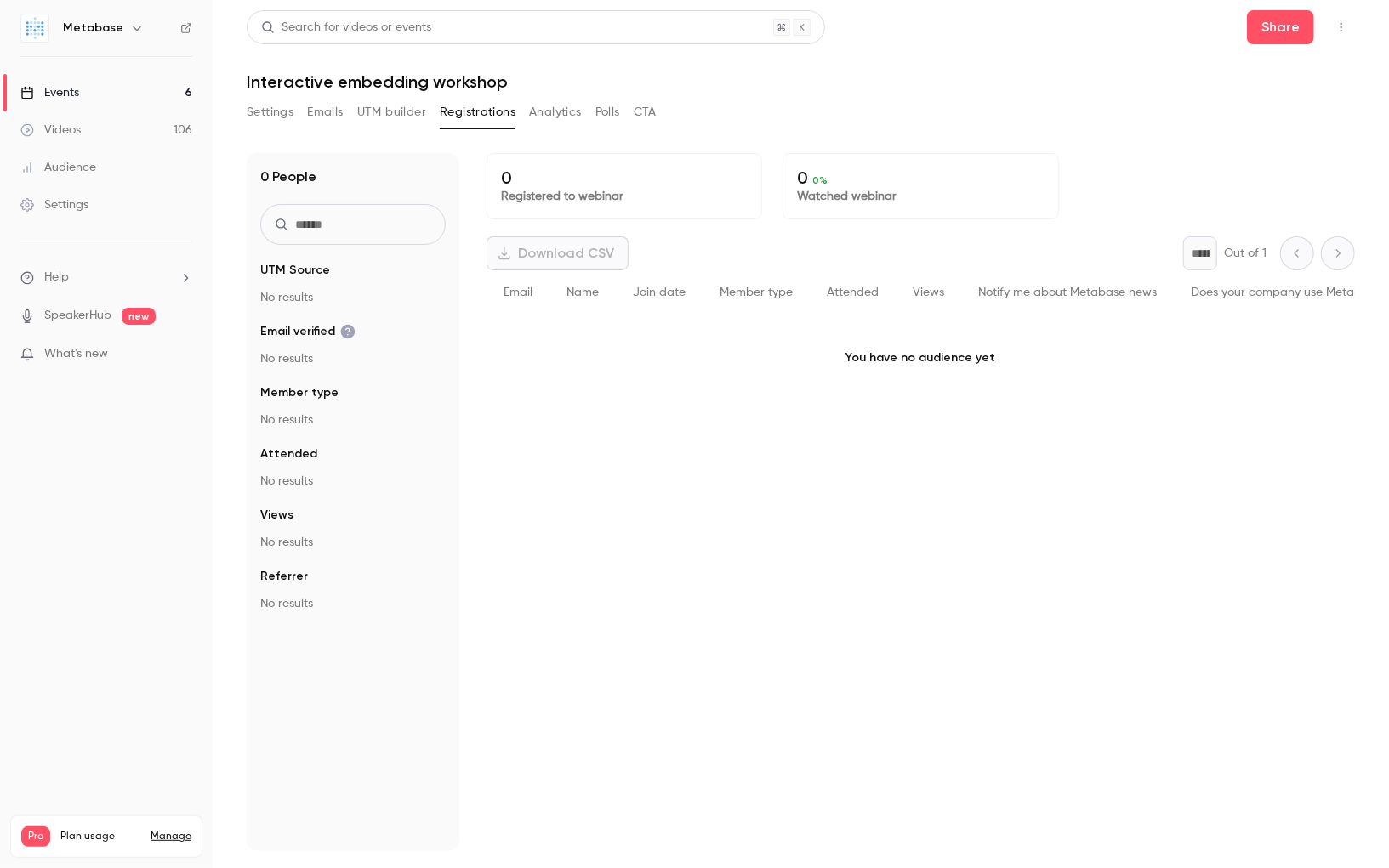
click at [127, 97] on link "Events 6" at bounding box center [106, 93] width 212 height 38
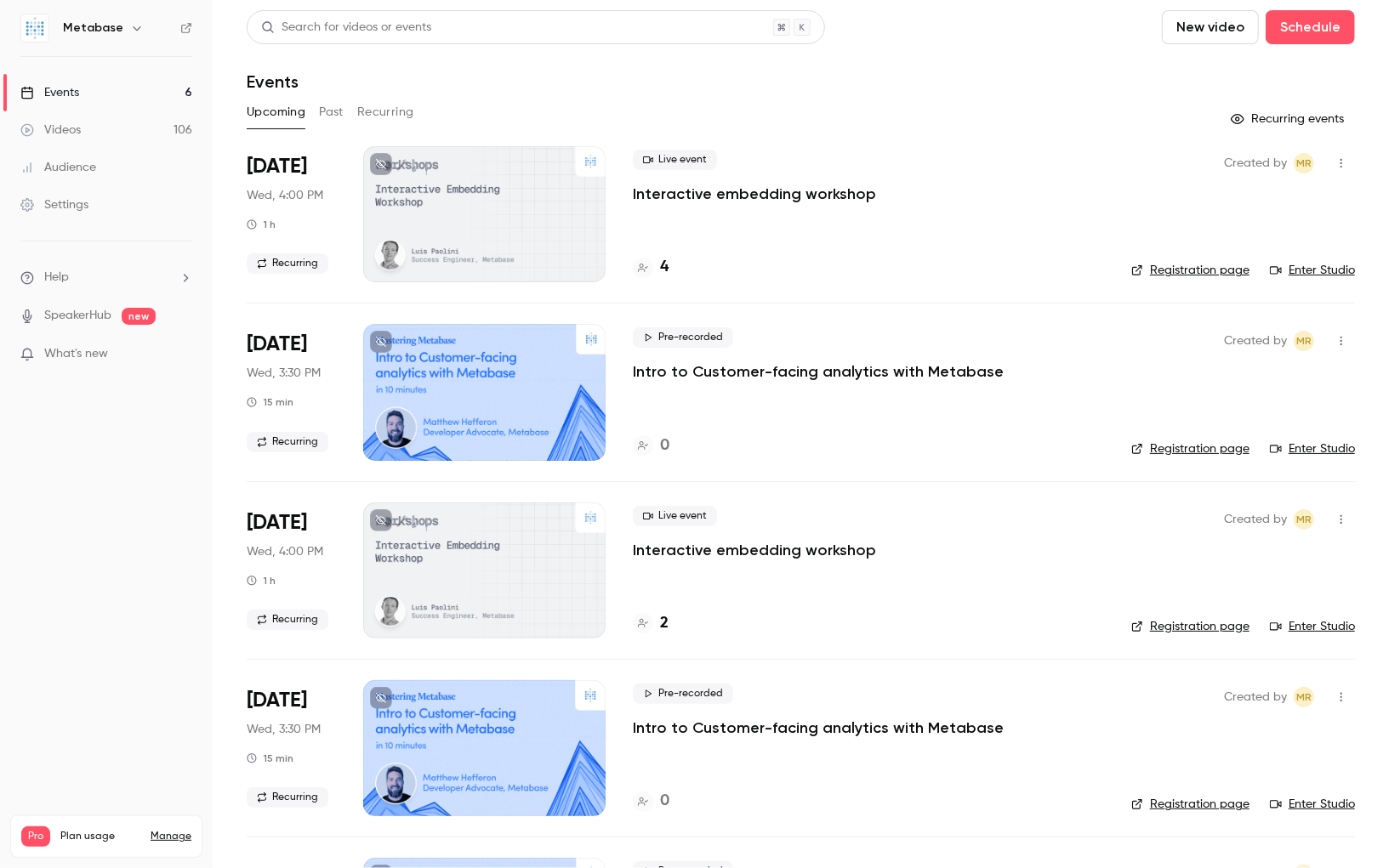
click at [669, 627] on div "2" at bounding box center [868, 623] width 471 height 23
click at [664, 621] on h4 "2" at bounding box center [664, 623] width 9 height 23
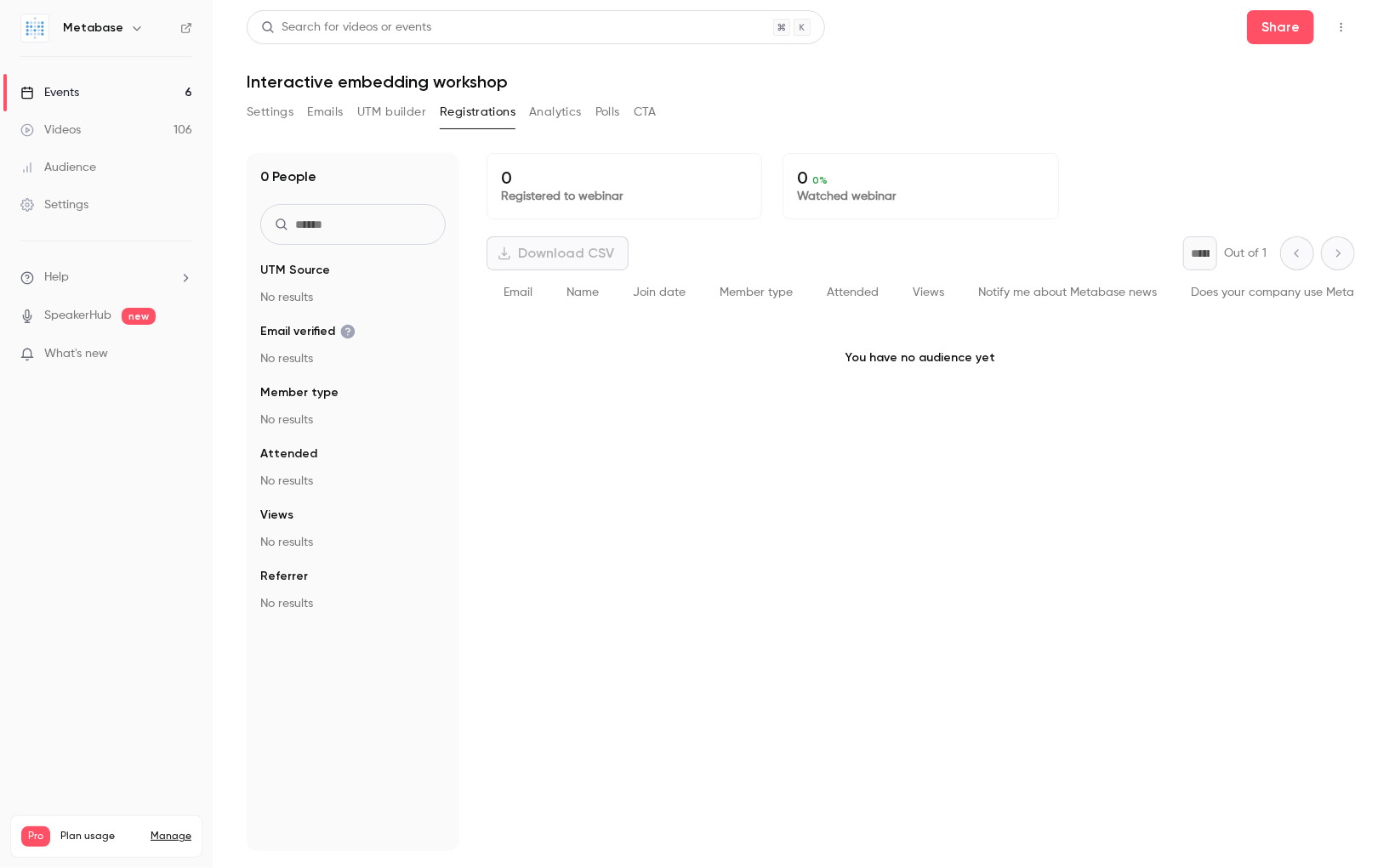
click at [486, 111] on button "Registrations" at bounding box center [478, 113] width 76 height 28
click at [560, 120] on button "Analytics" at bounding box center [554, 113] width 52 height 28
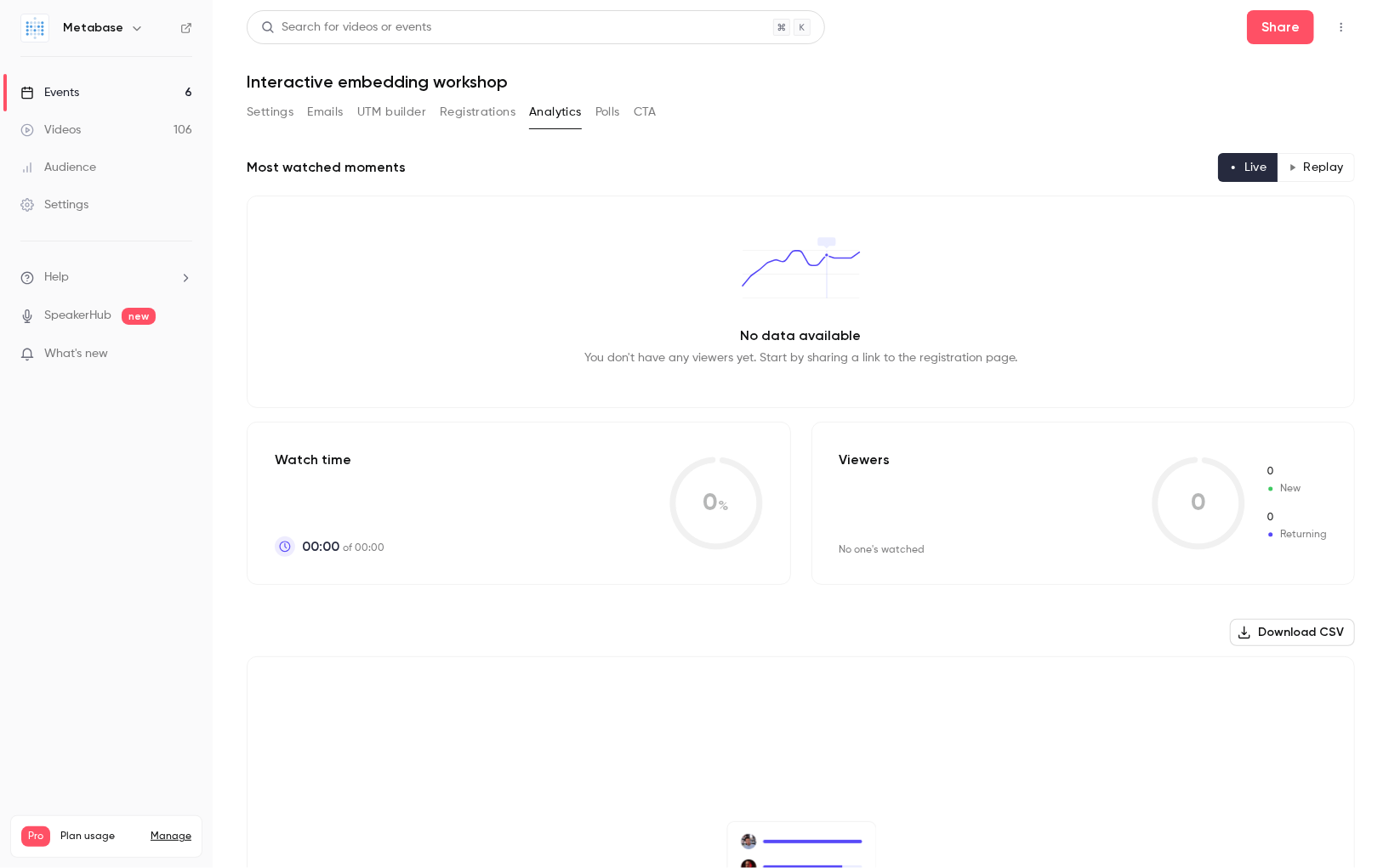
click at [484, 114] on button "Registrations" at bounding box center [478, 113] width 76 height 28
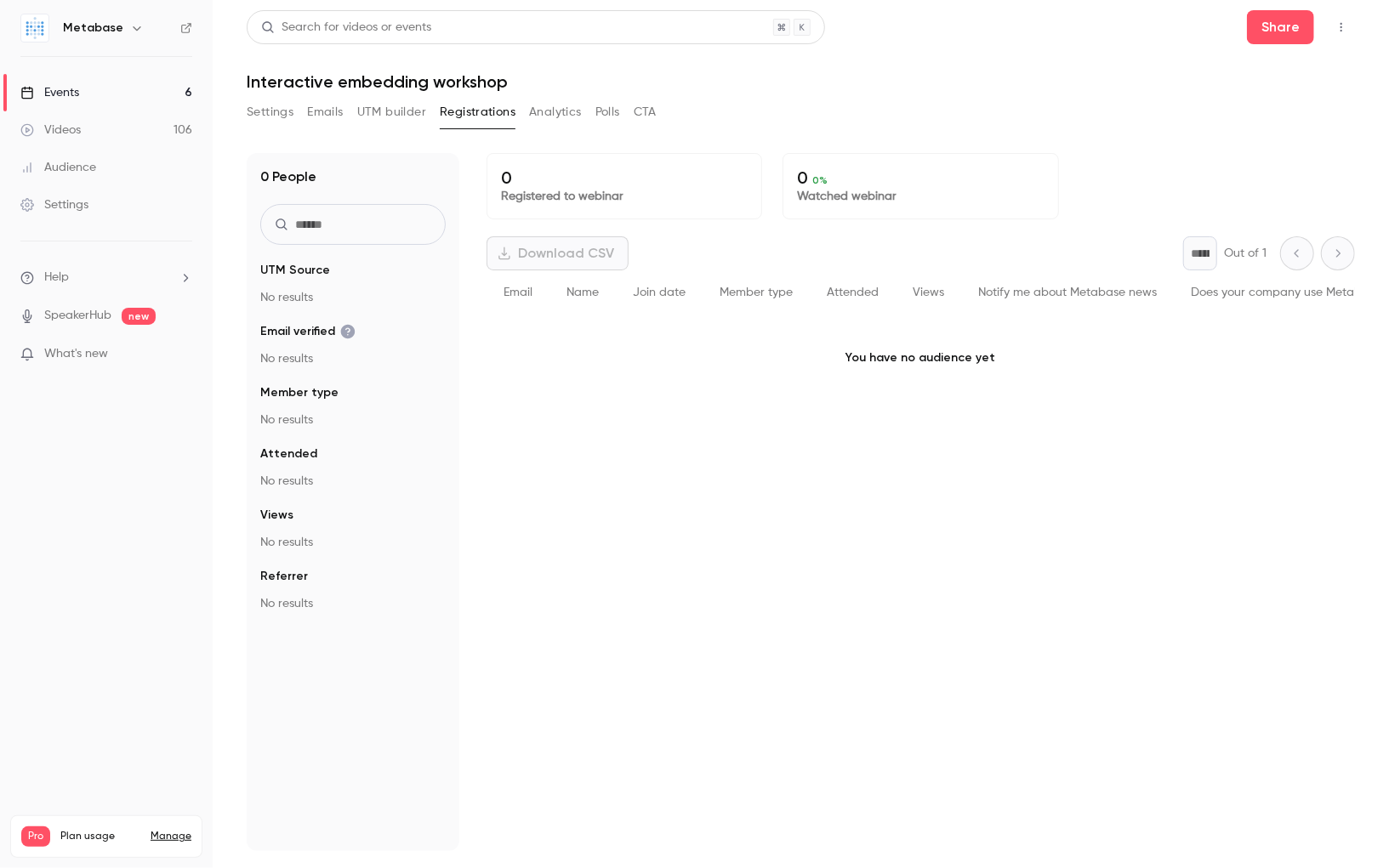
click at [102, 95] on link "Events 6" at bounding box center [106, 93] width 212 height 38
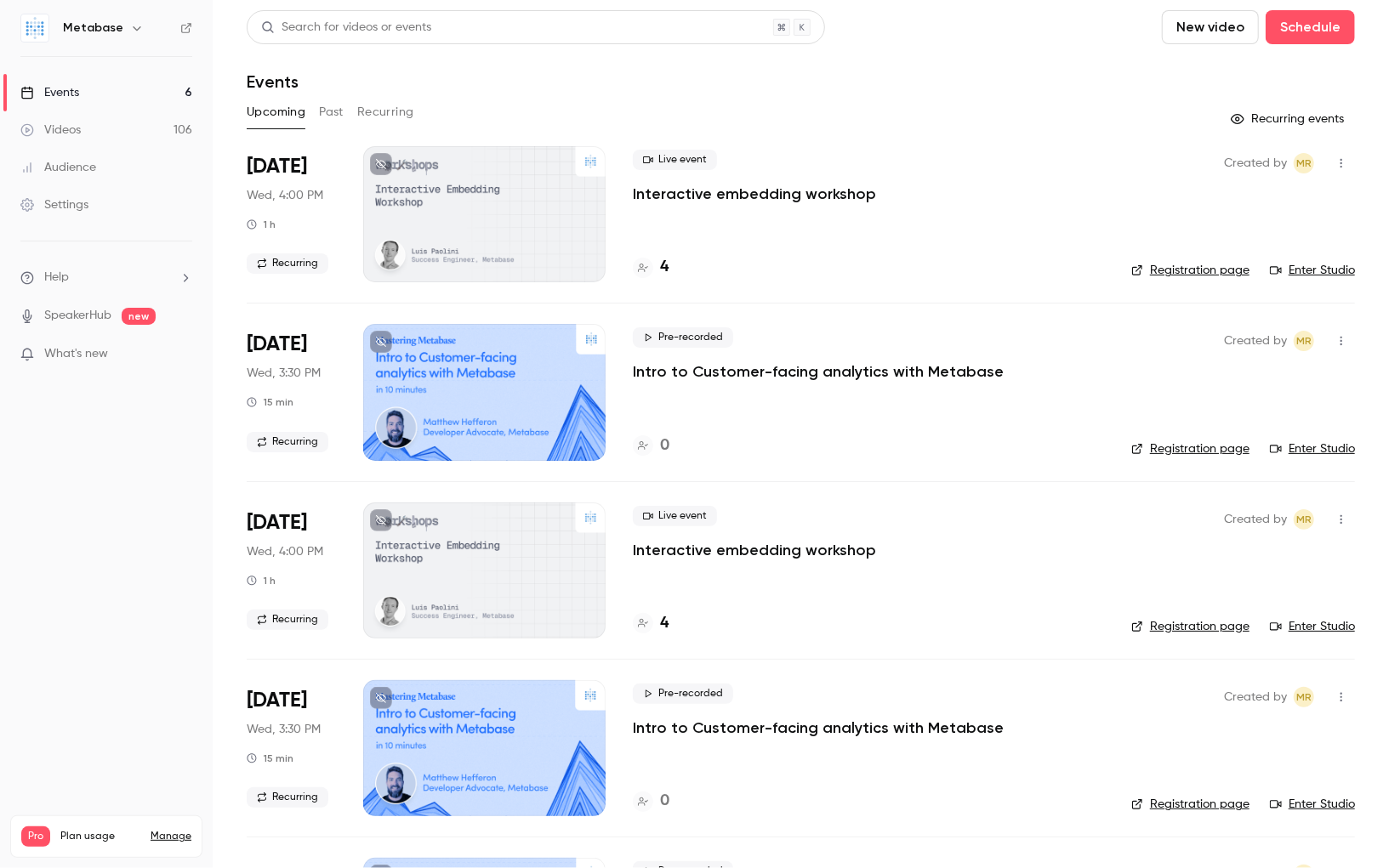
click at [333, 113] on button "Past" at bounding box center [331, 113] width 25 height 28
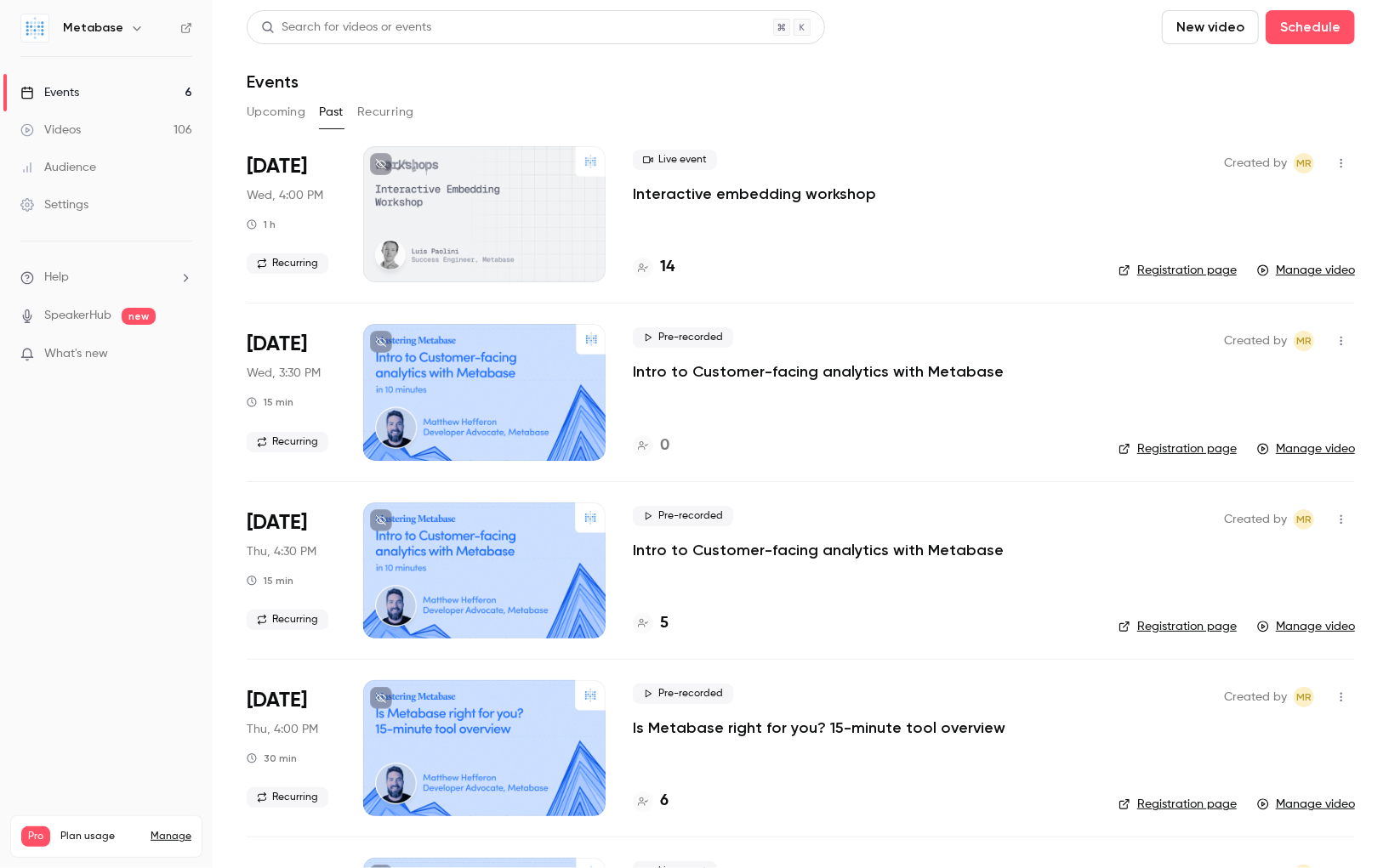
click at [1331, 275] on link "Manage video" at bounding box center [1306, 271] width 98 height 17
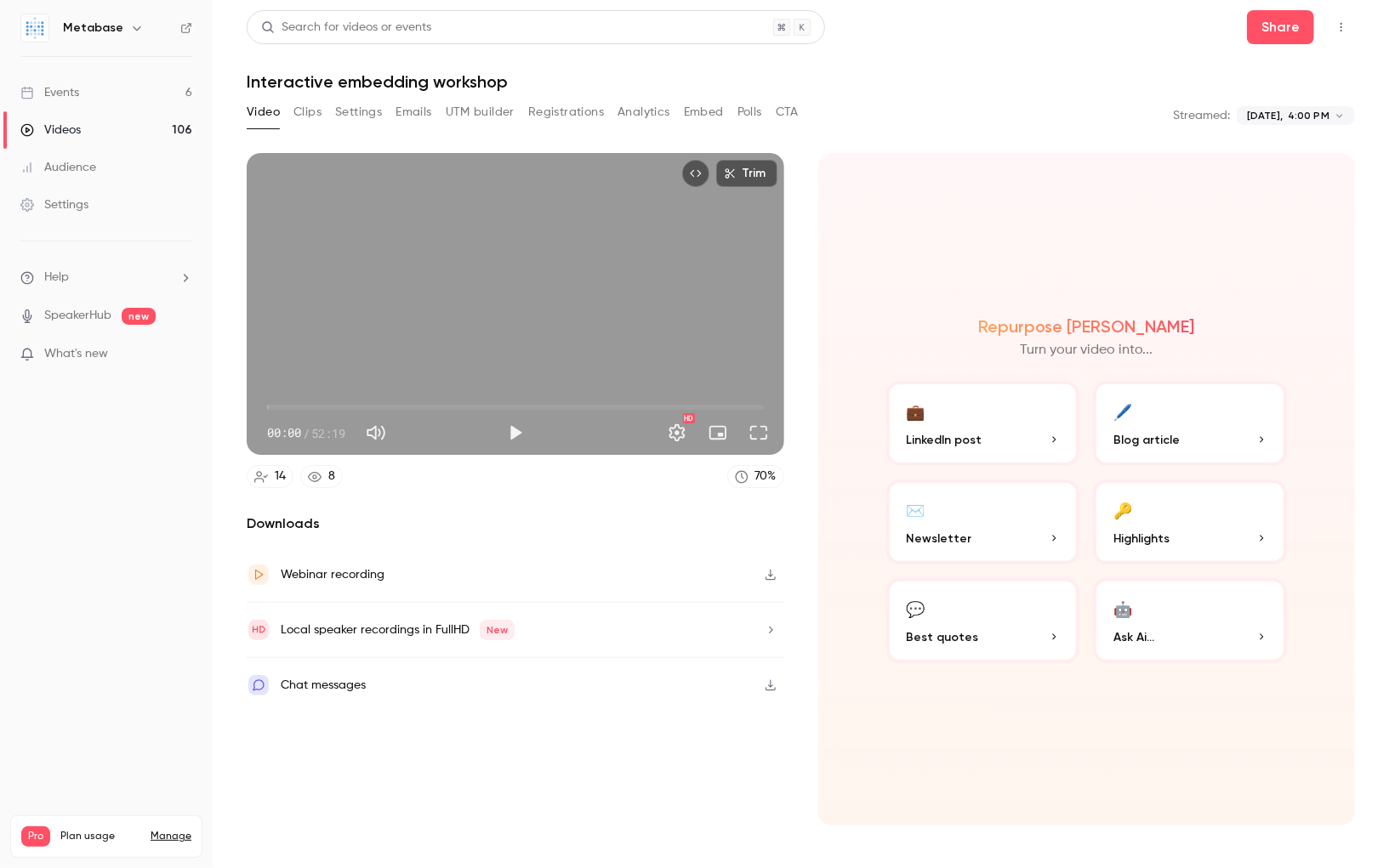
click at [391, 602] on div "Webinar recording" at bounding box center [515, 575] width 537 height 55
click at [531, 801] on div "Downloads Webinar recording Local speaker recordings in FullHD New Chat messages" at bounding box center [515, 669] width 537 height 312
click at [703, 180] on button "Embed video" at bounding box center [696, 174] width 28 height 28
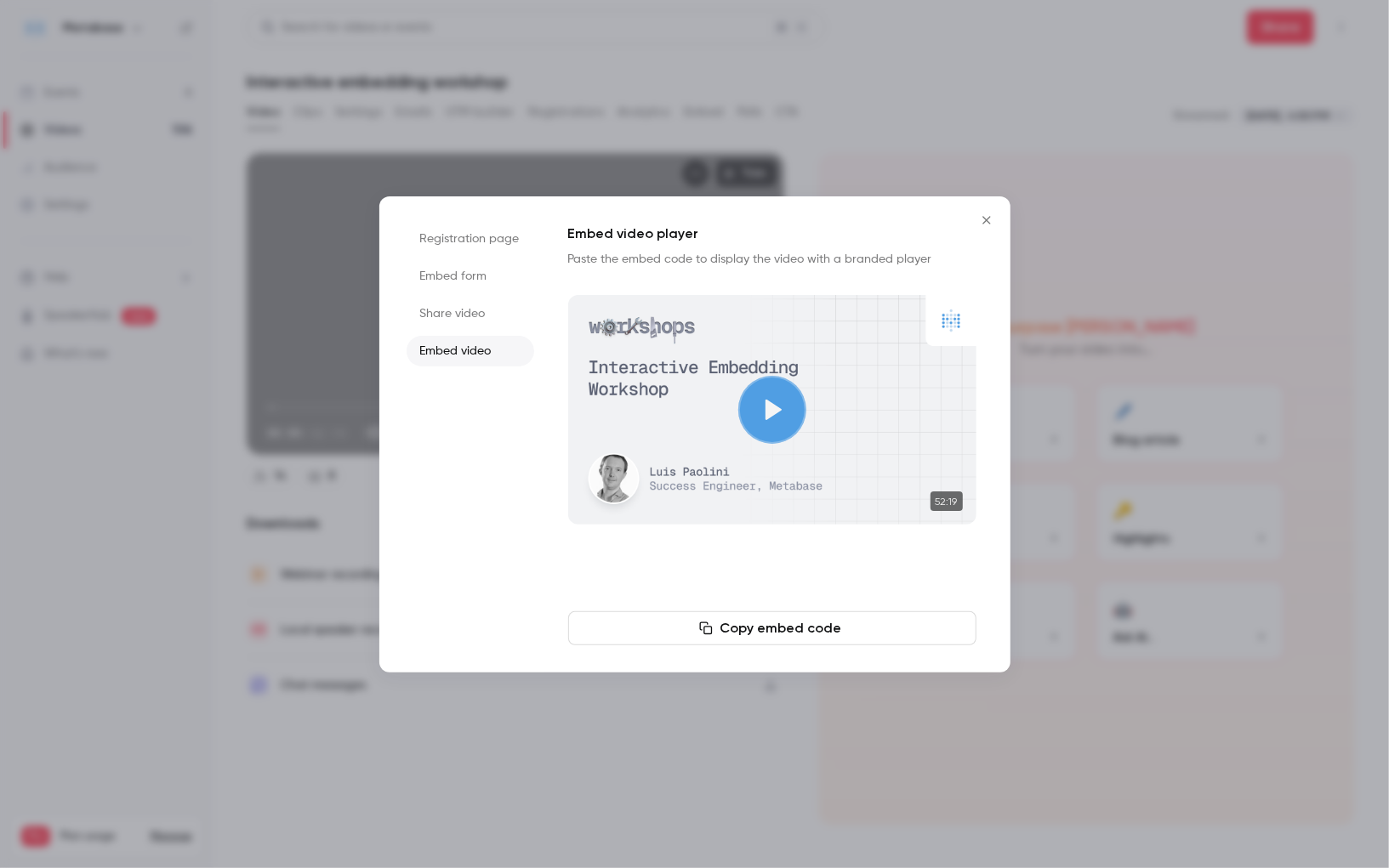
click at [465, 319] on li "Share video" at bounding box center [470, 314] width 127 height 31
click at [788, 637] on button "Copy link" at bounding box center [772, 628] width 408 height 34
click at [228, 361] on div at bounding box center [694, 434] width 1389 height 868
